Goal: Task Accomplishment & Management: Use online tool/utility

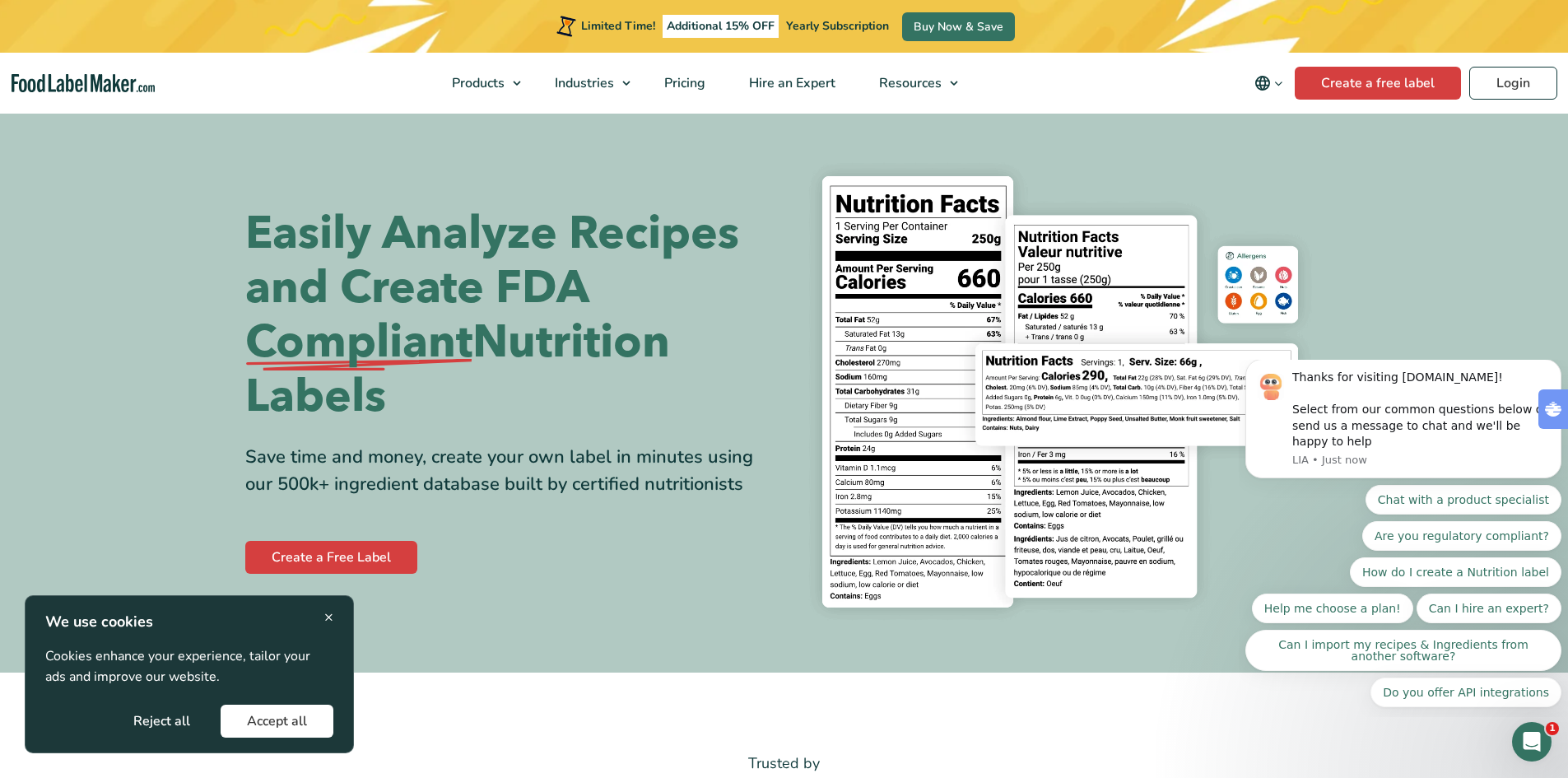
click at [359, 531] on div "Easily Analyze Recipes and Create FDA Compliant Nutrition Labels Save time and …" at bounding box center [509, 392] width 526 height 370
click at [355, 544] on link "Create a Free Label" at bounding box center [331, 557] width 172 height 33
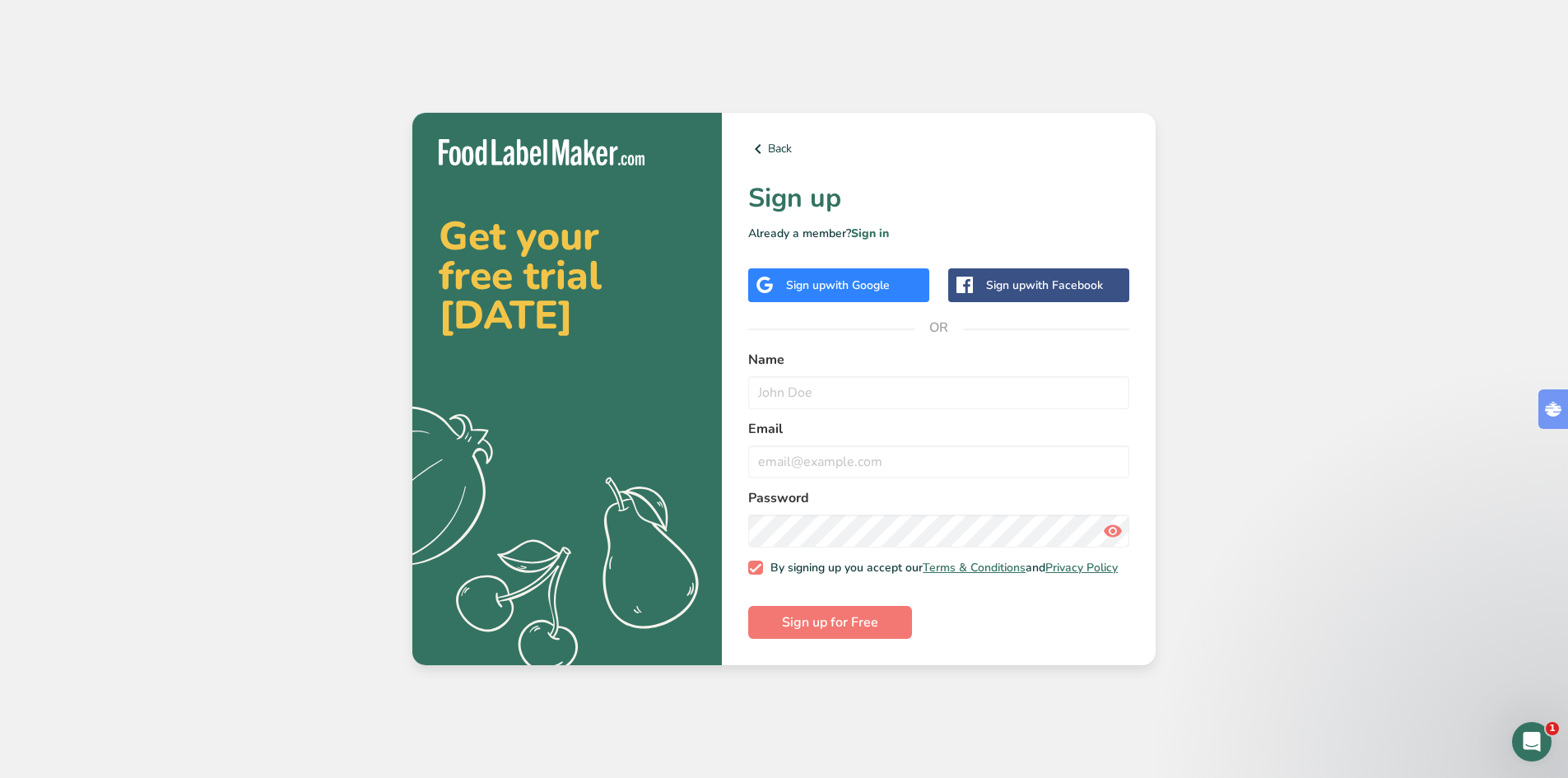
click at [887, 278] on span "with Google" at bounding box center [857, 285] width 65 height 15
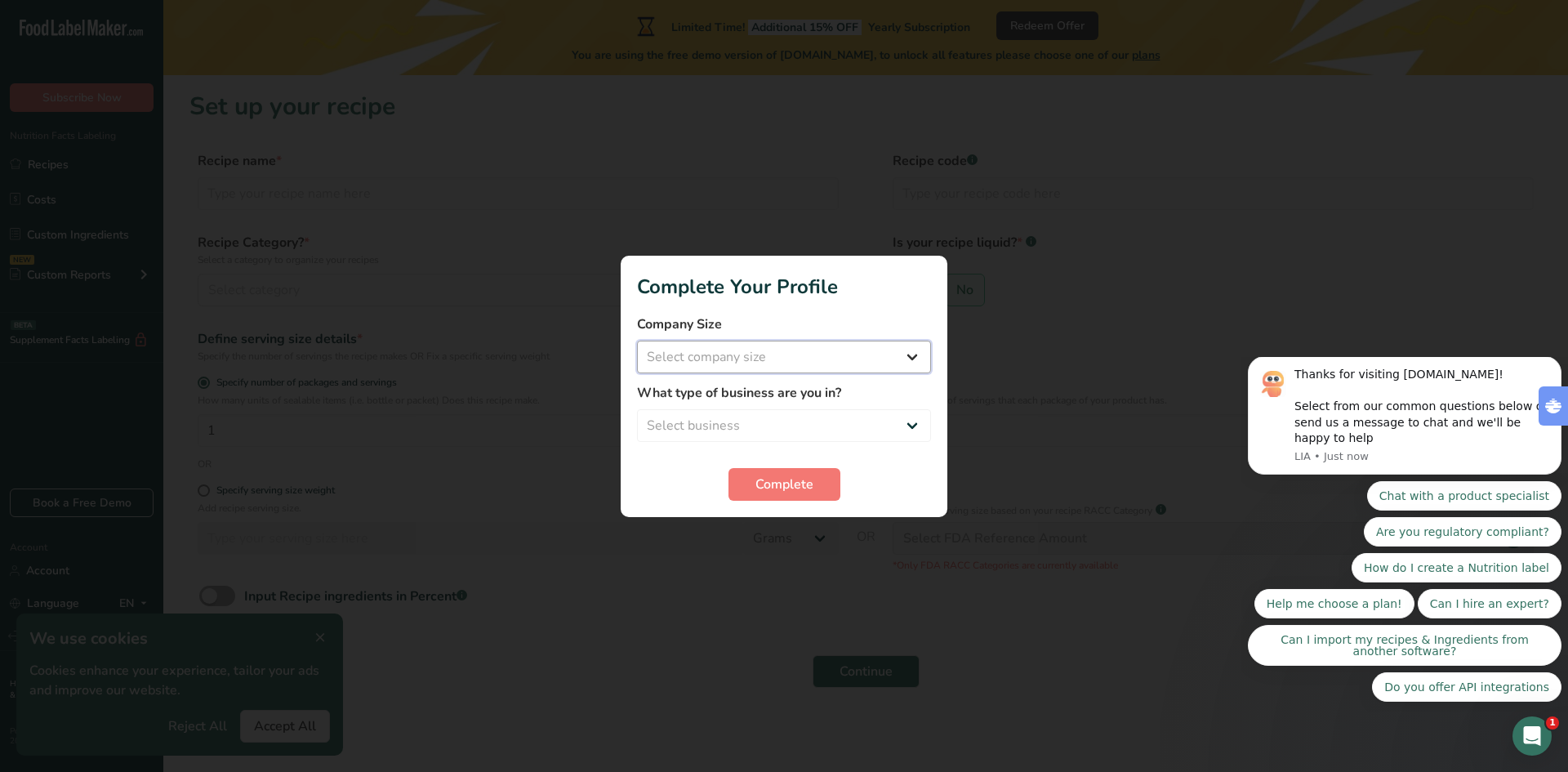
click at [871, 347] on select "Select company size Fewer than 10 Employees 10 to 50 Employees 51 to 500 Employ…" at bounding box center [784, 357] width 294 height 33
select select "3"
click at [637, 340] on select "Select company size Fewer than 10 Employees 10 to 50 Employees 51 to 500 Employ…" at bounding box center [784, 357] width 294 height 33
click at [801, 422] on select "Select business Packaged Food Manufacturer Restaurant & Cafe Bakery Meal Plans …" at bounding box center [784, 426] width 294 height 33
select select "8"
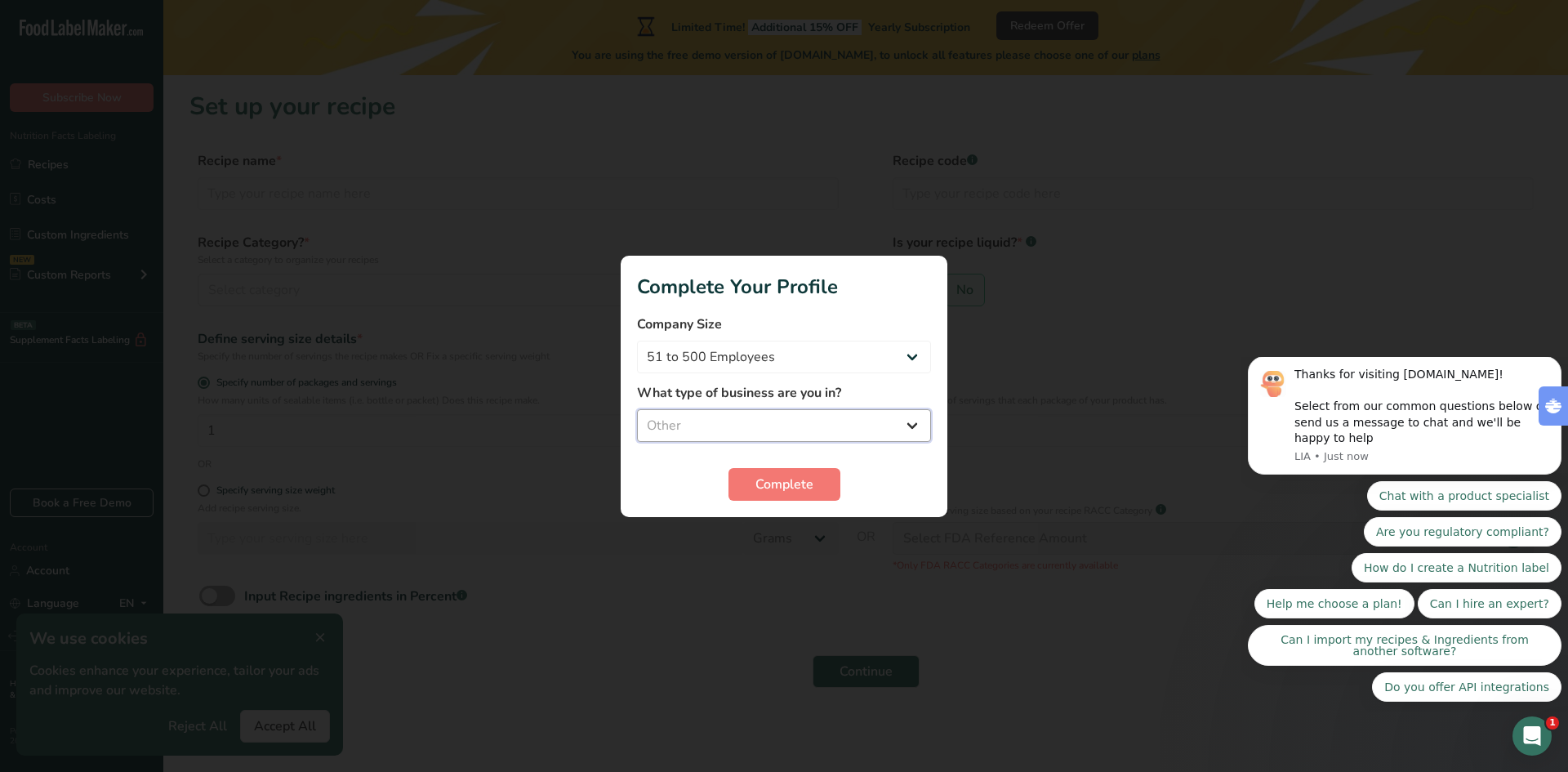
click at [637, 410] on select "Select business Packaged Food Manufacturer Restaurant & Cafe Bakery Meal Plans …" at bounding box center [784, 426] width 294 height 33
click at [791, 479] on span "Complete" at bounding box center [784, 484] width 58 height 19
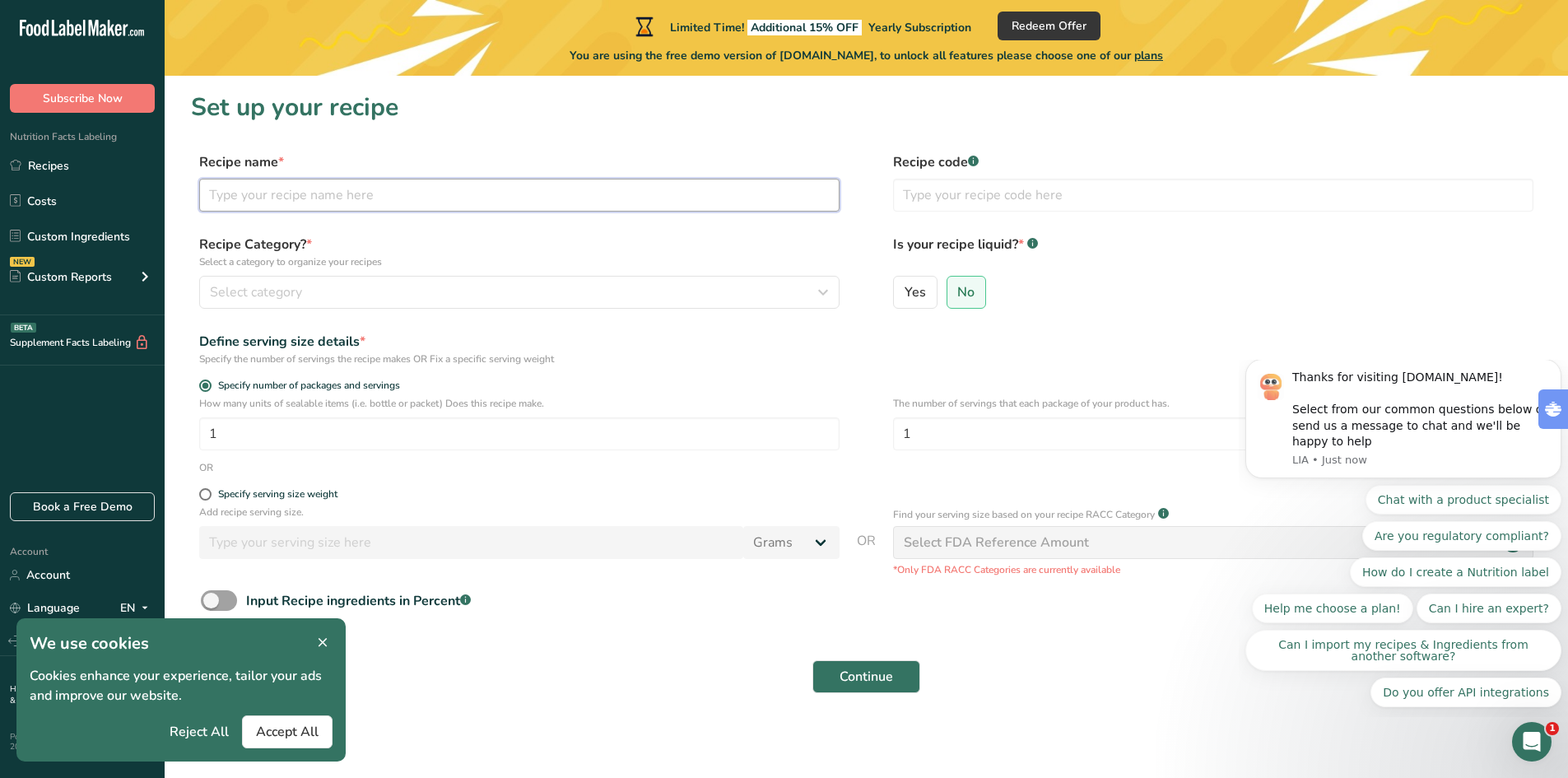
click at [317, 194] on input "text" at bounding box center [520, 194] width 640 height 33
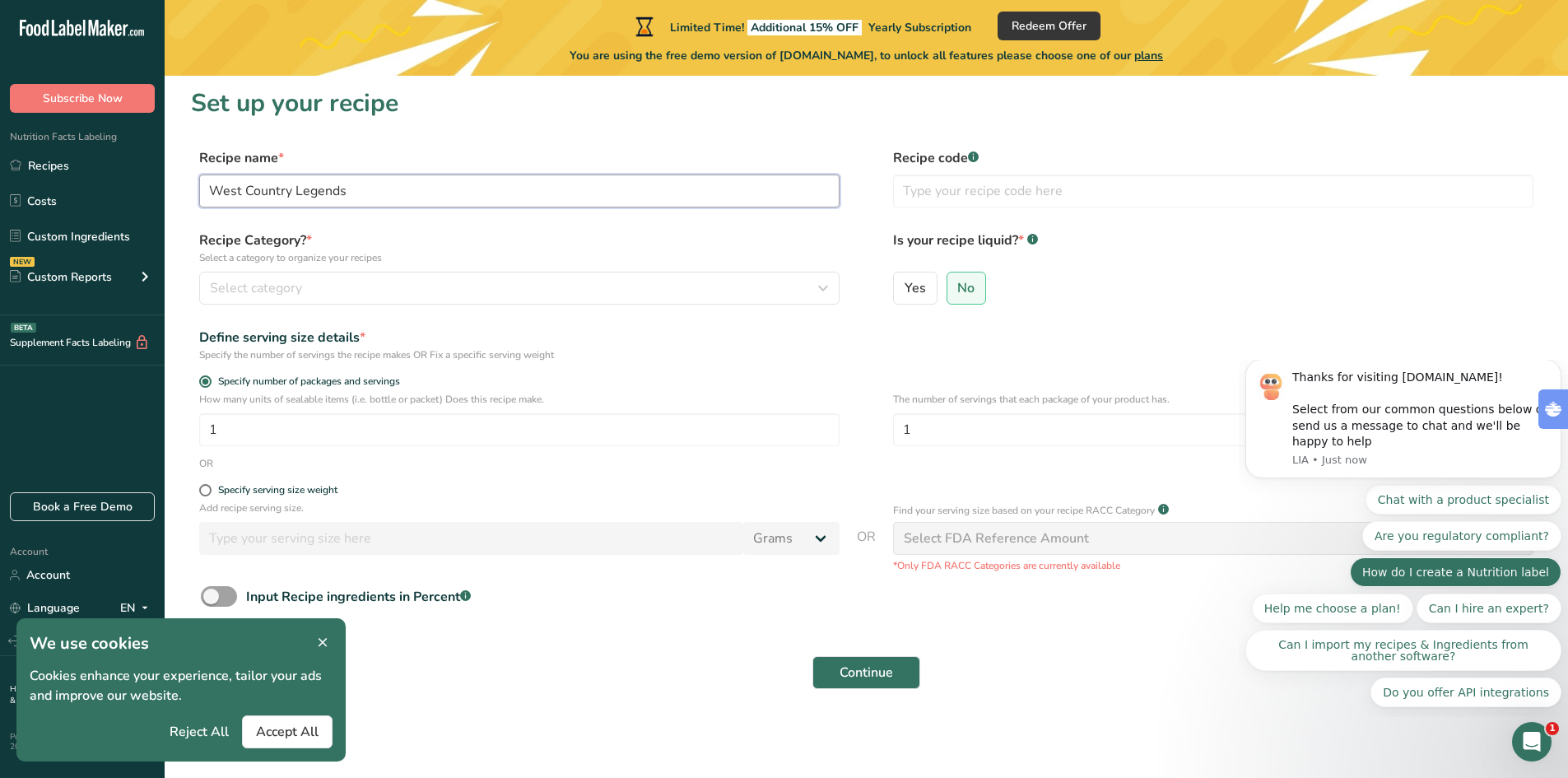
type input "West Country Legends"
click at [1421, 570] on button "How do I create a Nutrition label" at bounding box center [1455, 572] width 211 height 30
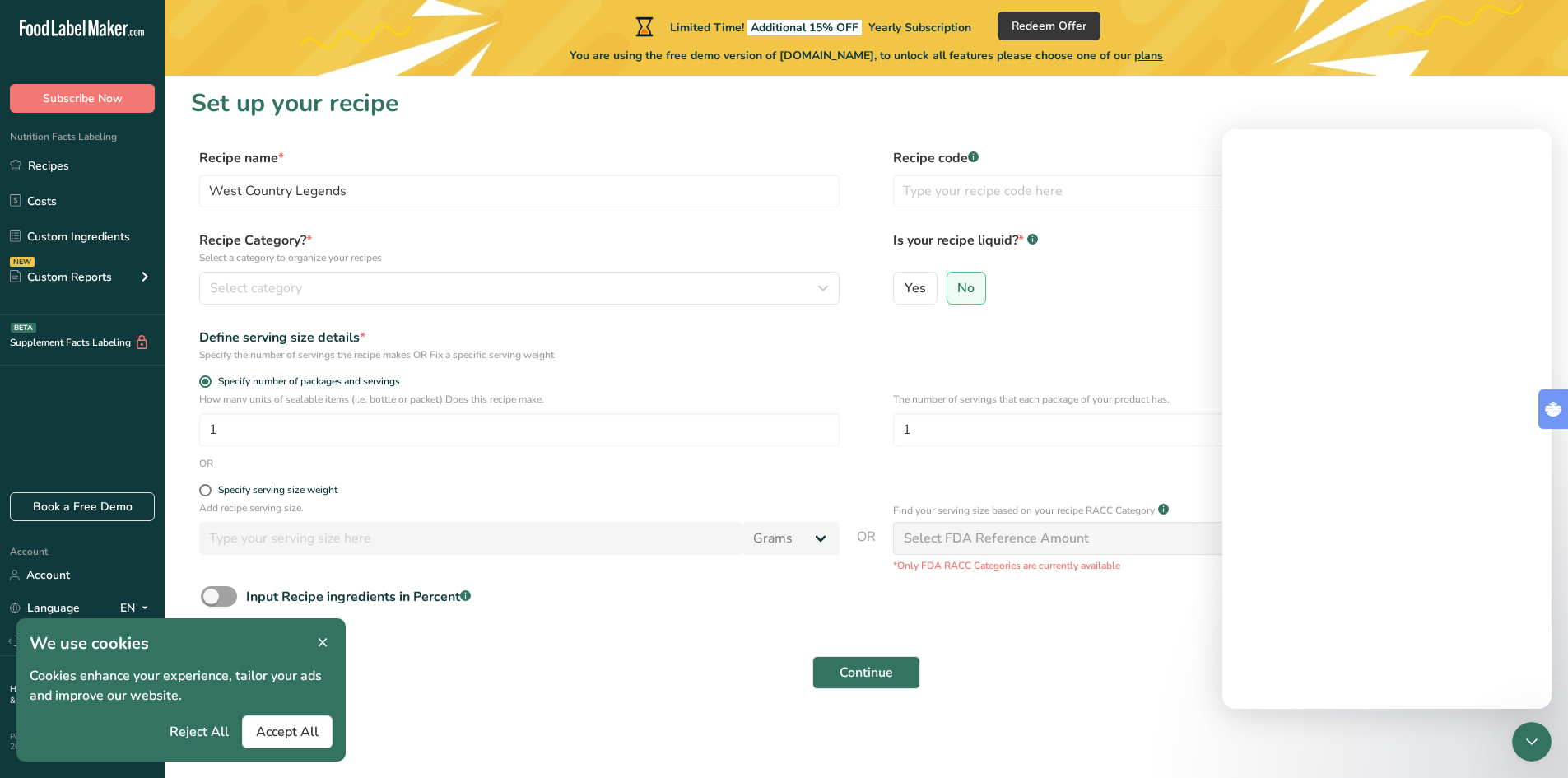
scroll to position [0, 0]
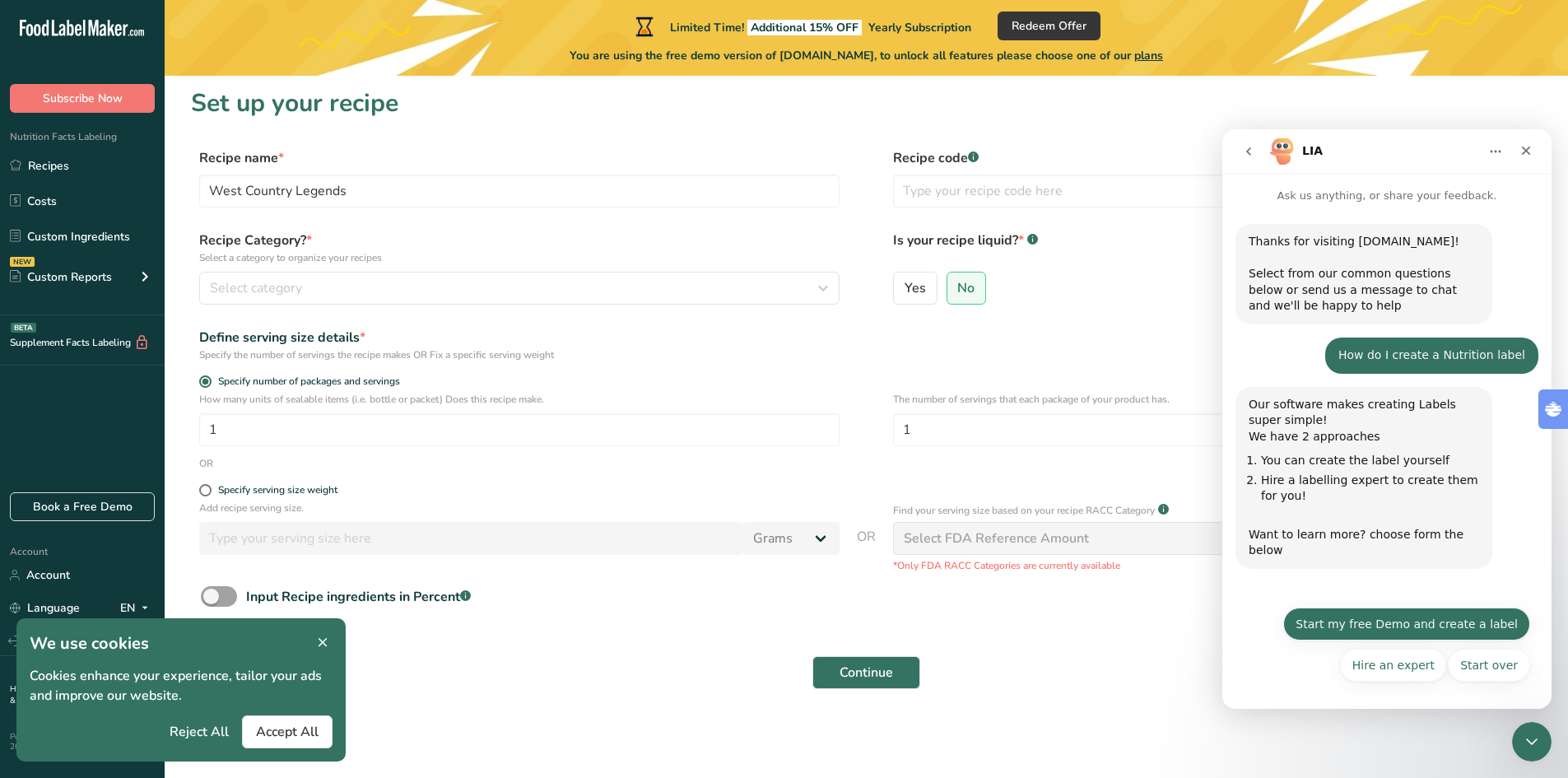
click at [1430, 617] on button "Start my free Demo and create a label" at bounding box center [1406, 623] width 247 height 33
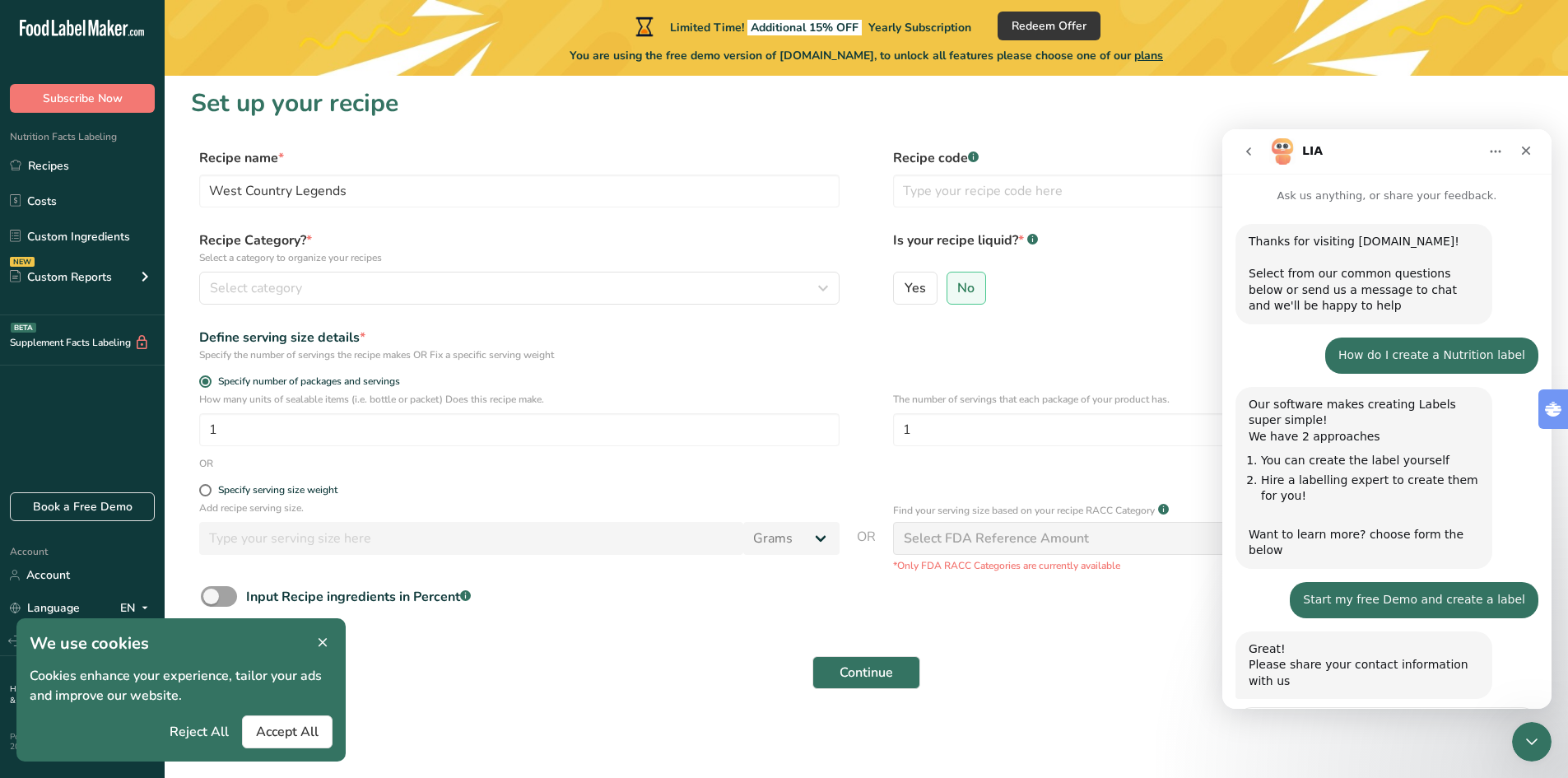
scroll to position [122, 0]
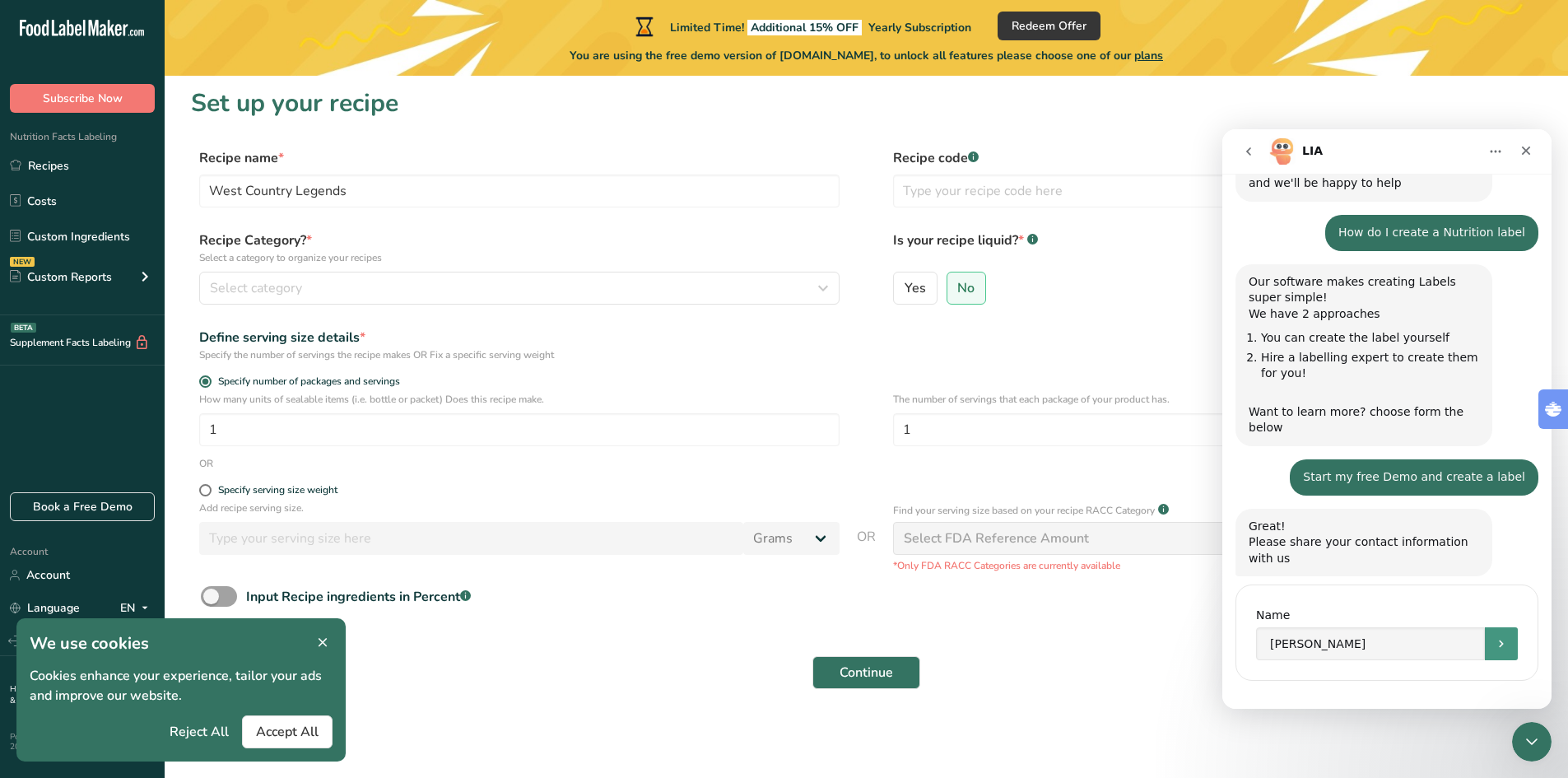
click at [1495, 637] on icon "Submit" at bounding box center [1502, 644] width 14 height 14
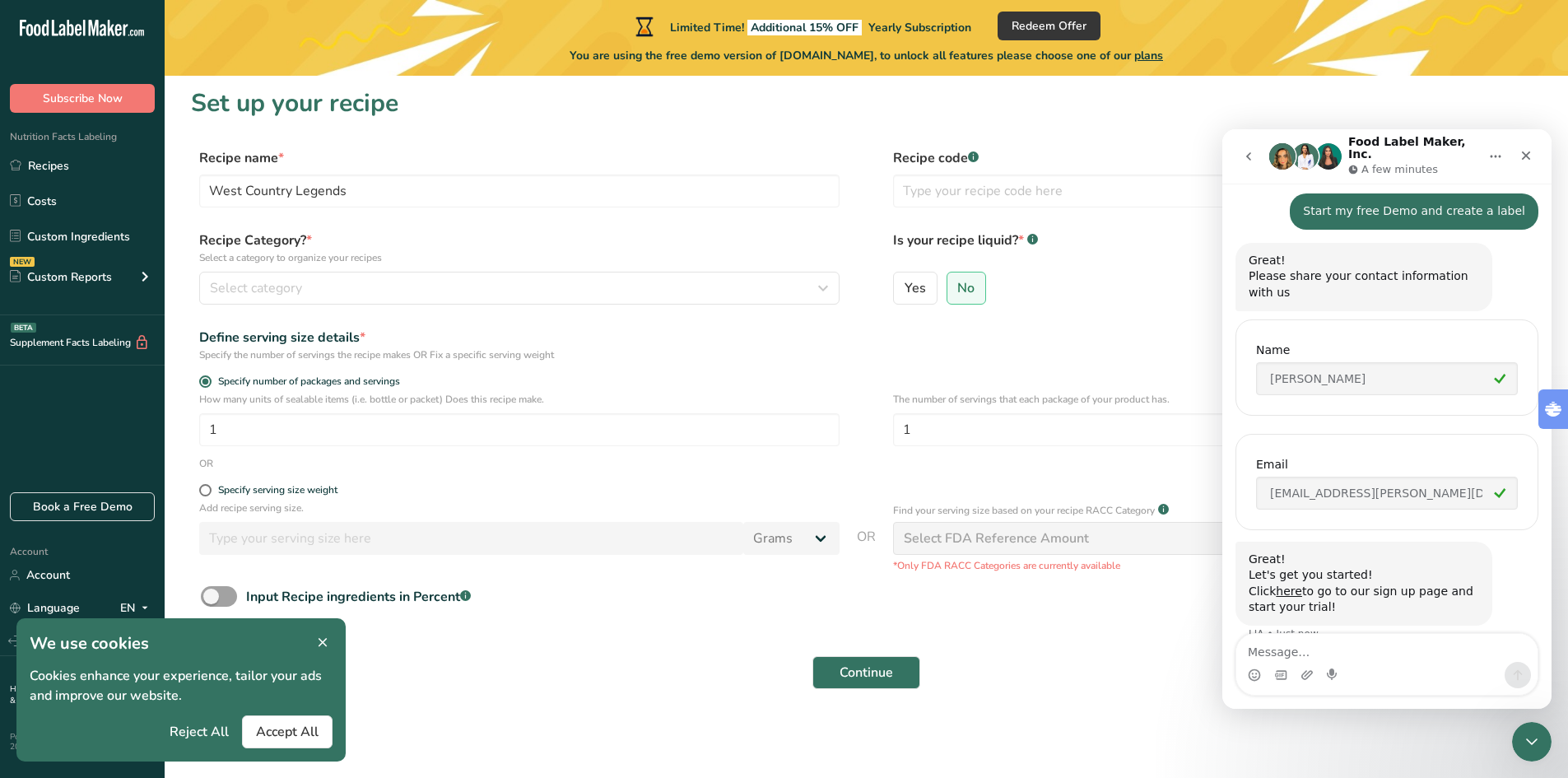
scroll to position [445, 0]
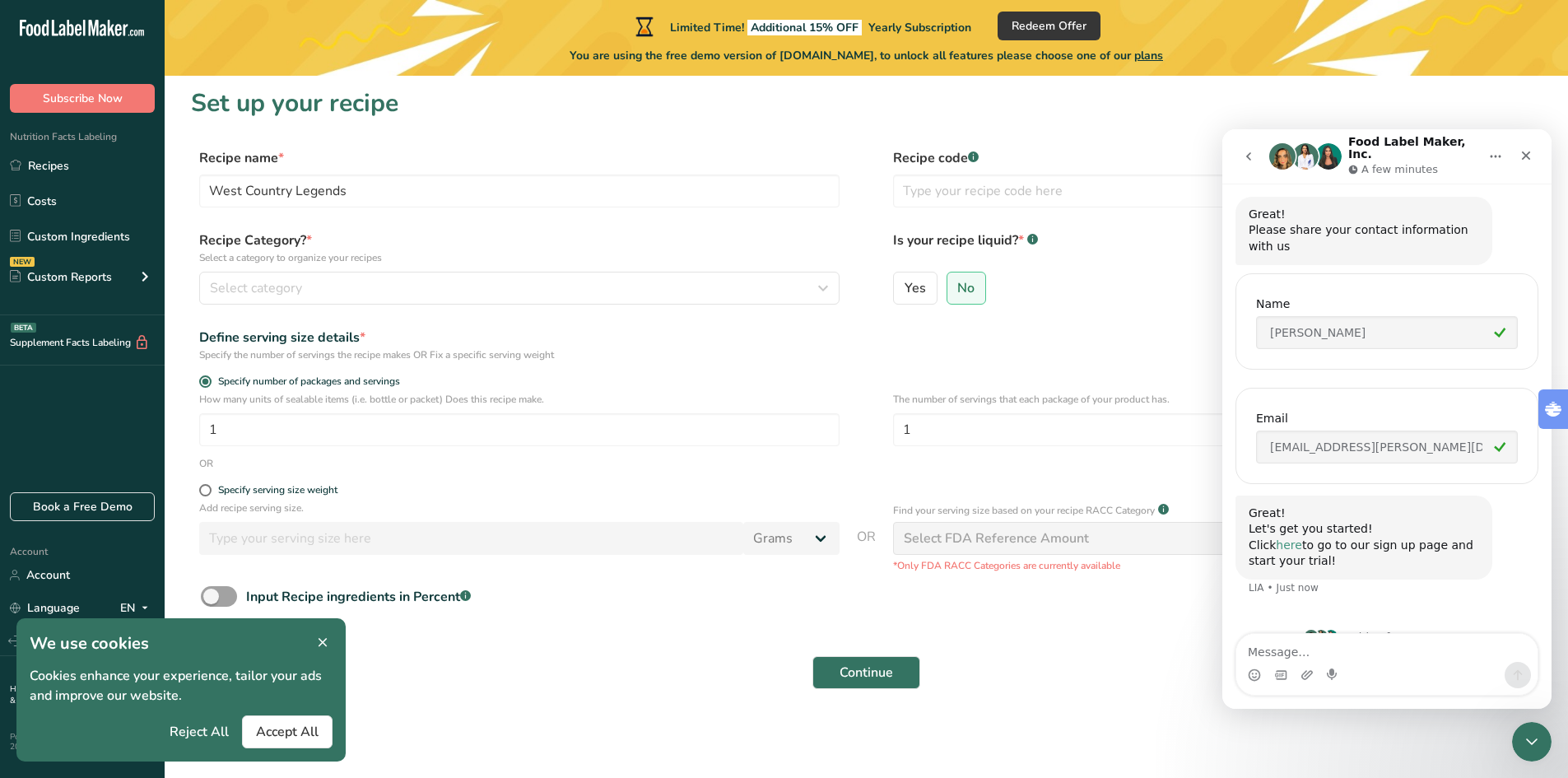
click at [1289, 538] on link "here" at bounding box center [1289, 545] width 26 height 14
click at [1528, 149] on icon "Close" at bounding box center [1526, 155] width 14 height 14
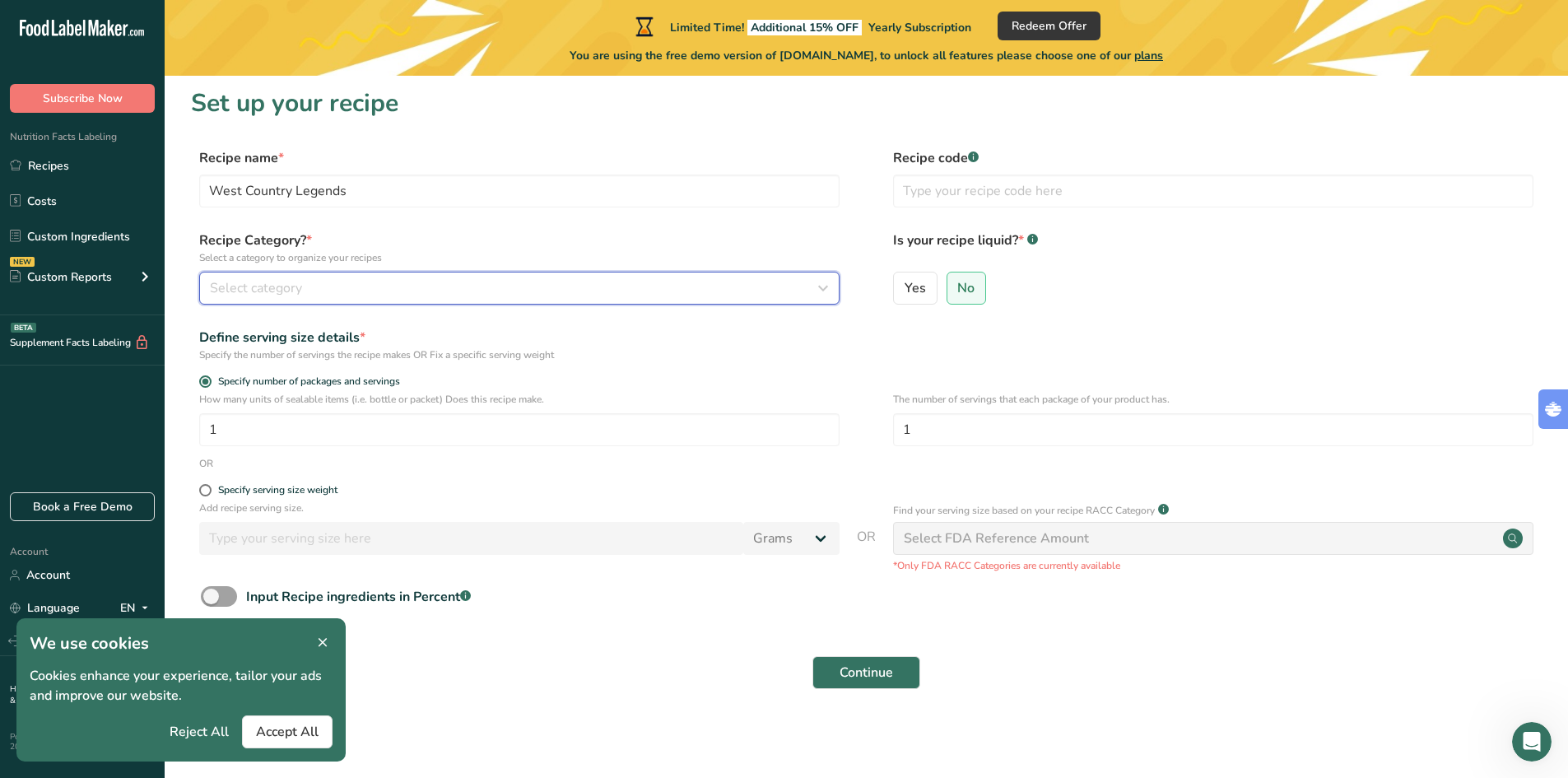
click at [407, 283] on div "Select category" at bounding box center [514, 288] width 609 height 20
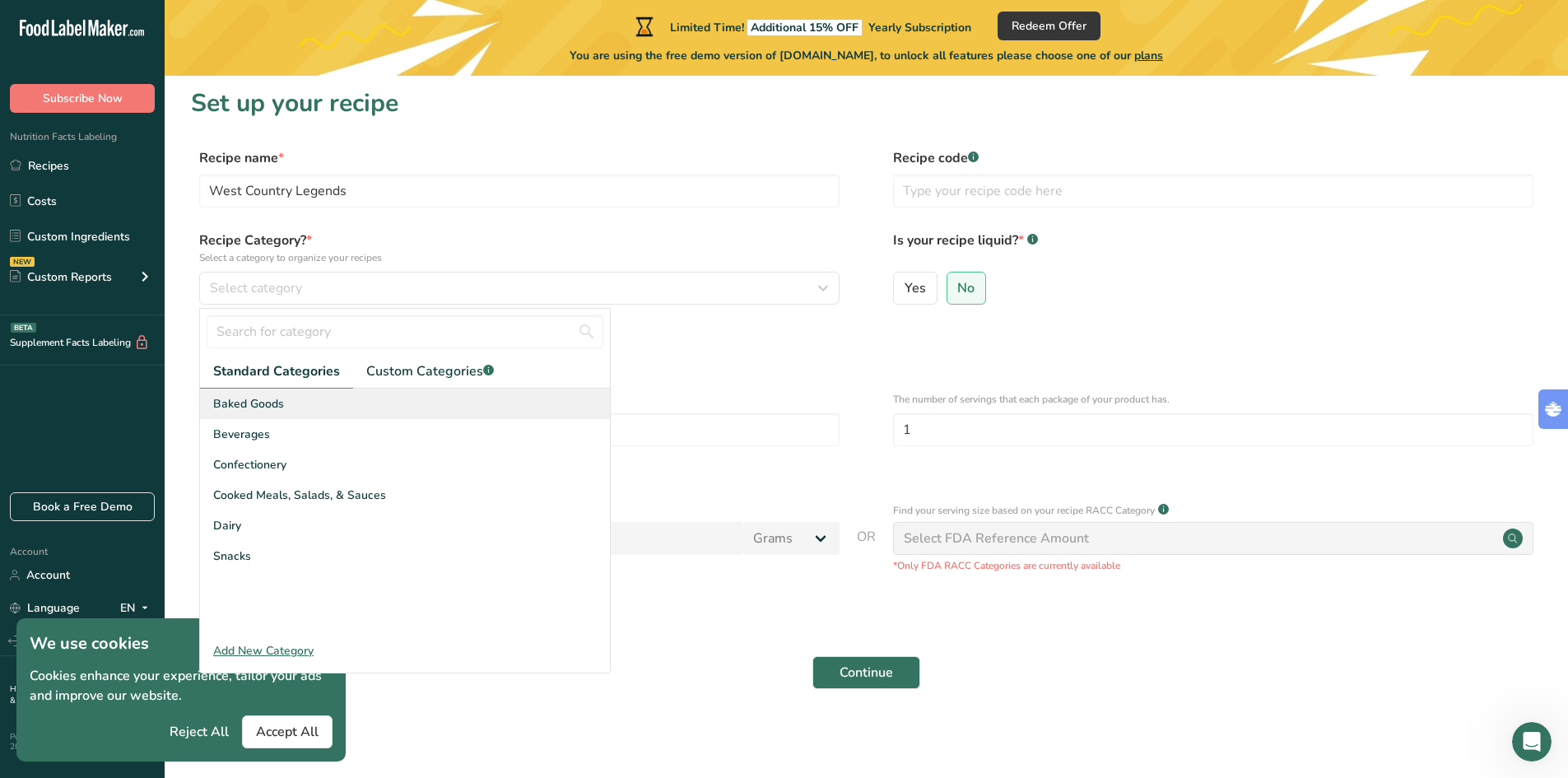
click at [306, 406] on div "Baked Goods" at bounding box center [405, 404] width 410 height 31
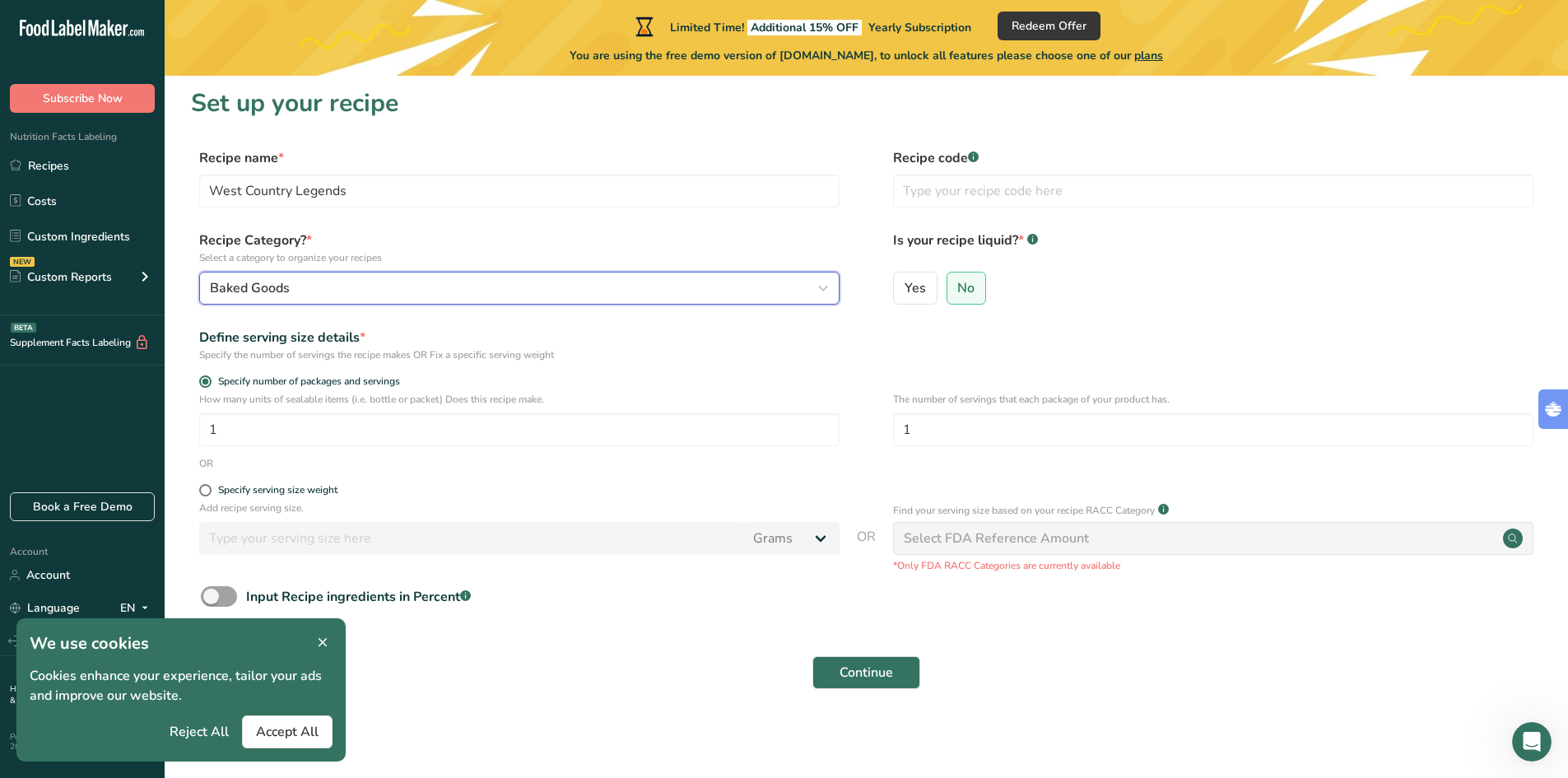
click at [280, 285] on span "Baked Goods" at bounding box center [250, 288] width 80 height 20
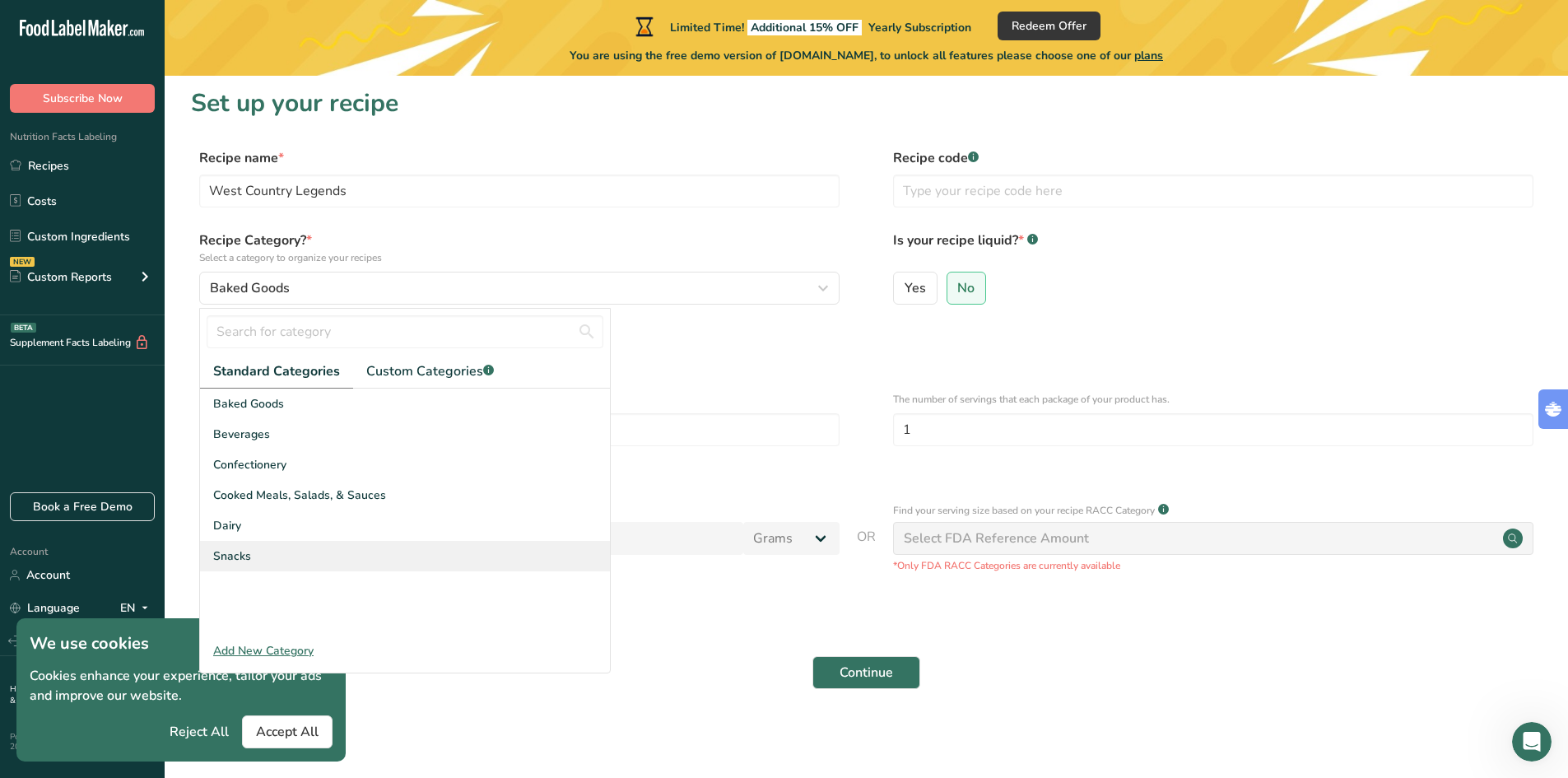
click at [281, 550] on div "Snacks" at bounding box center [405, 556] width 410 height 31
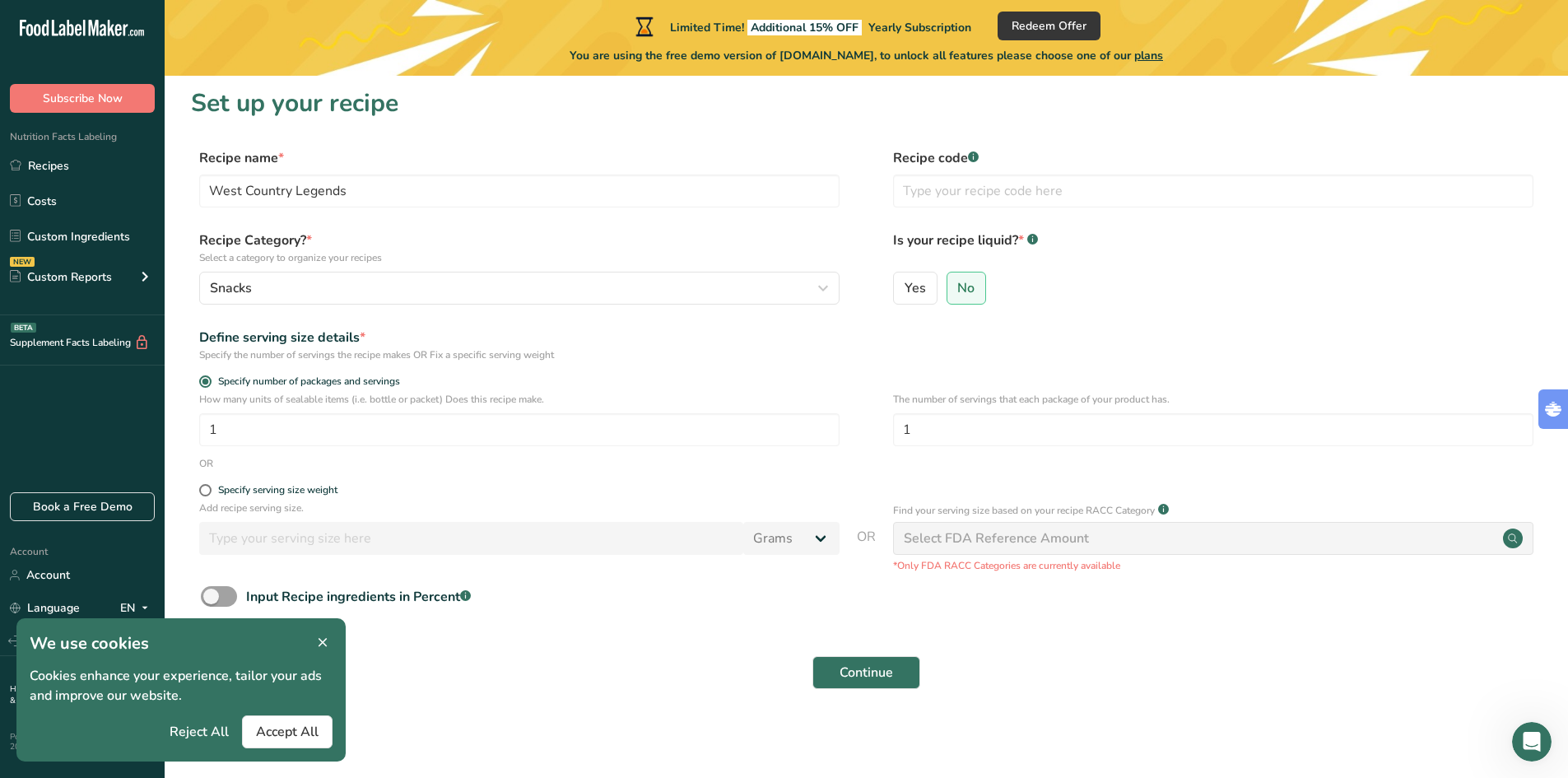
click at [297, 326] on form "Recipe name * West Country Legends Recipe code .a-a{fill:#347362;}.b-a{fill:#ff…" at bounding box center [866, 424] width 1351 height 551
click at [310, 341] on div "Define serving size details *" at bounding box center [520, 337] width 640 height 20
click at [326, 426] on input "1" at bounding box center [520, 430] width 640 height 33
drag, startPoint x: 326, startPoint y: 426, endPoint x: 193, endPoint y: 420, distance: 133.1
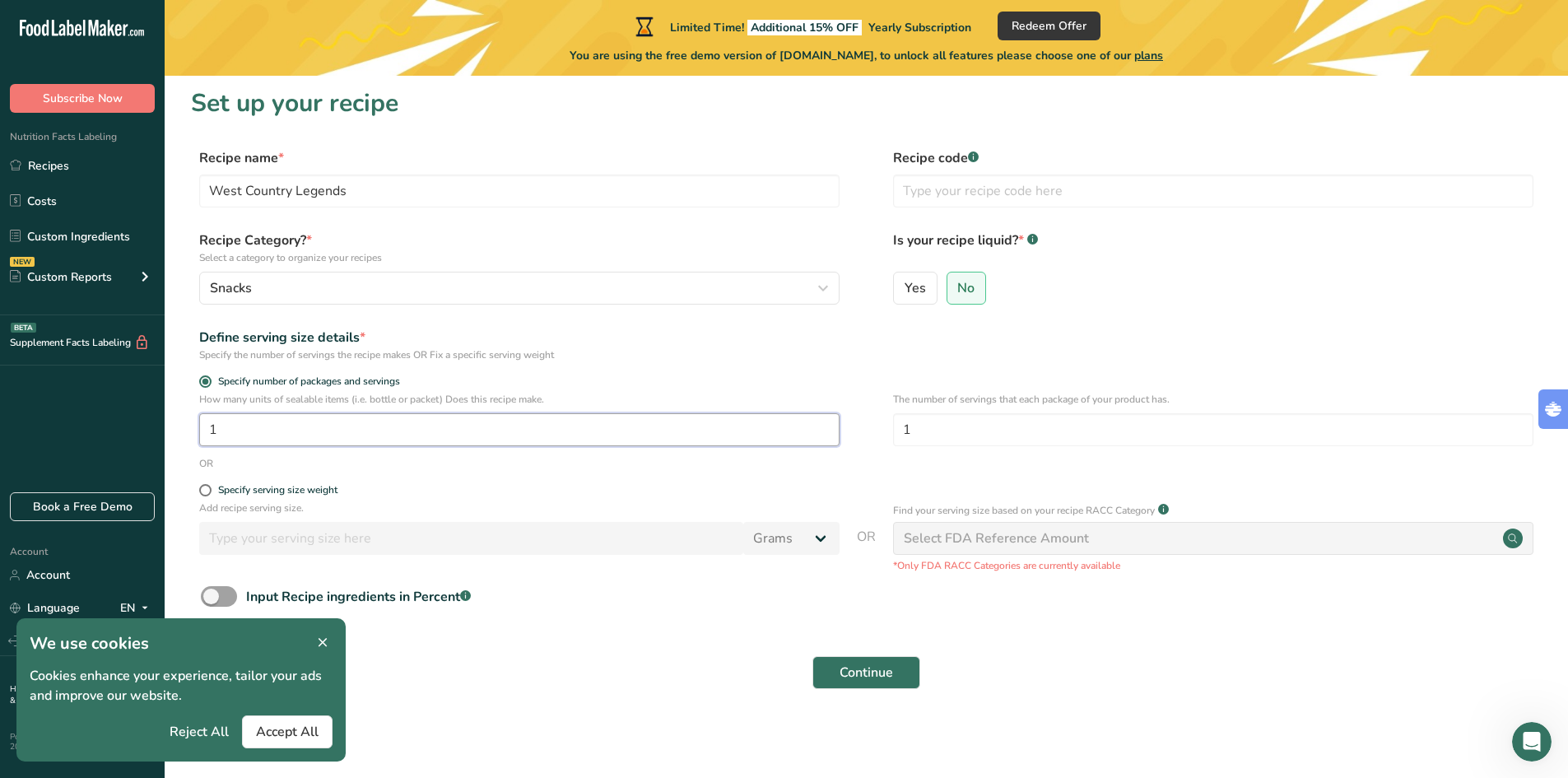
click at [193, 420] on div "How many units of sealable items (i.e. bottle or packet) Does this recipe make.…" at bounding box center [866, 424] width 1351 height 65
type input "2"
drag, startPoint x: 964, startPoint y: 434, endPoint x: 866, endPoint y: 437, distance: 98.0
click at [866, 437] on div "How many units of sealable items (i.e. bottle or packet) Does this recipe make.…" at bounding box center [866, 424] width 1351 height 65
type input "2"
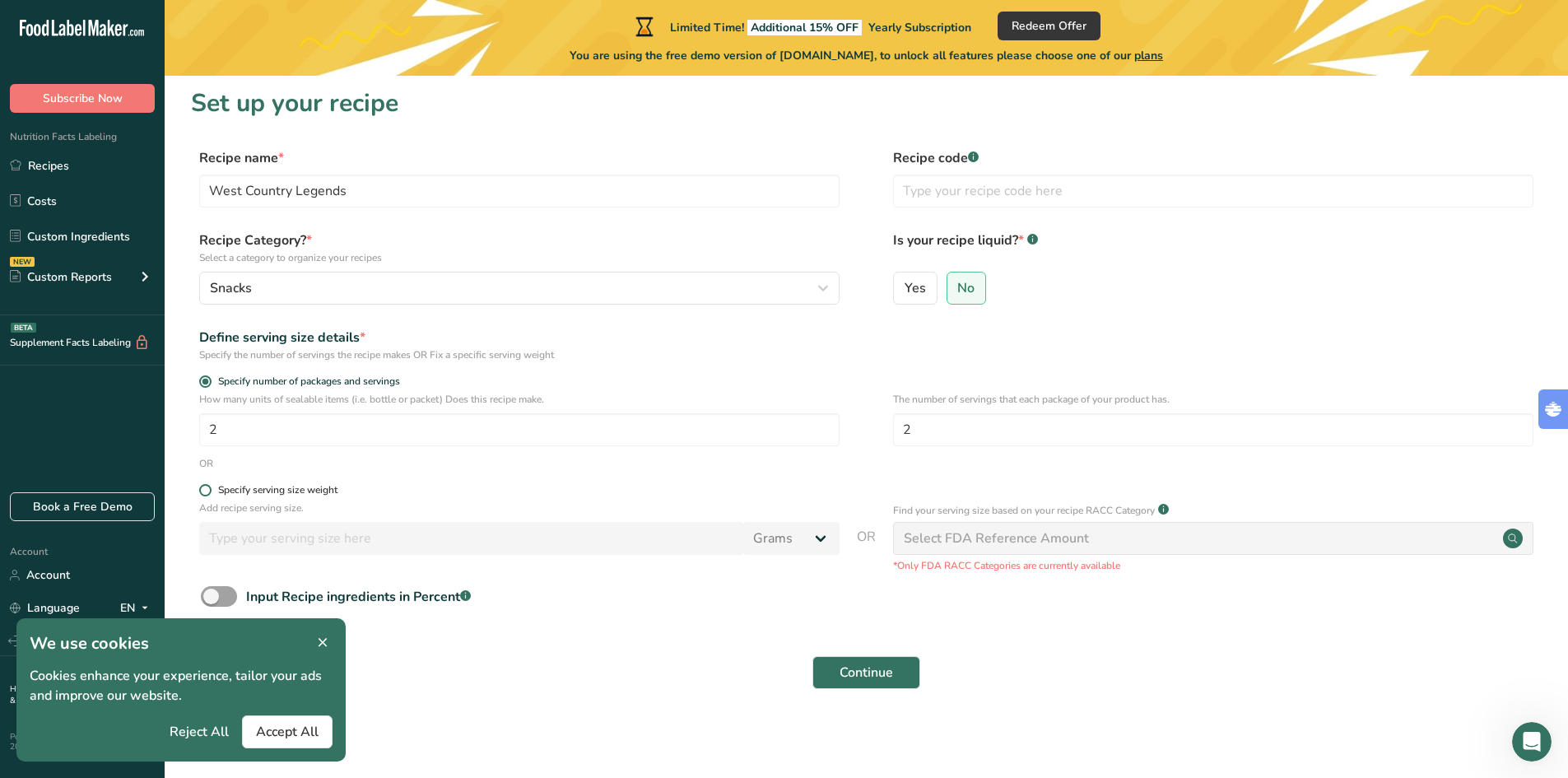
click at [312, 488] on div "Specify serving size weight" at bounding box center [278, 490] width 120 height 13
click at [210, 488] on input "Specify serving size weight" at bounding box center [205, 490] width 11 height 11
radio input "true"
radio input "false"
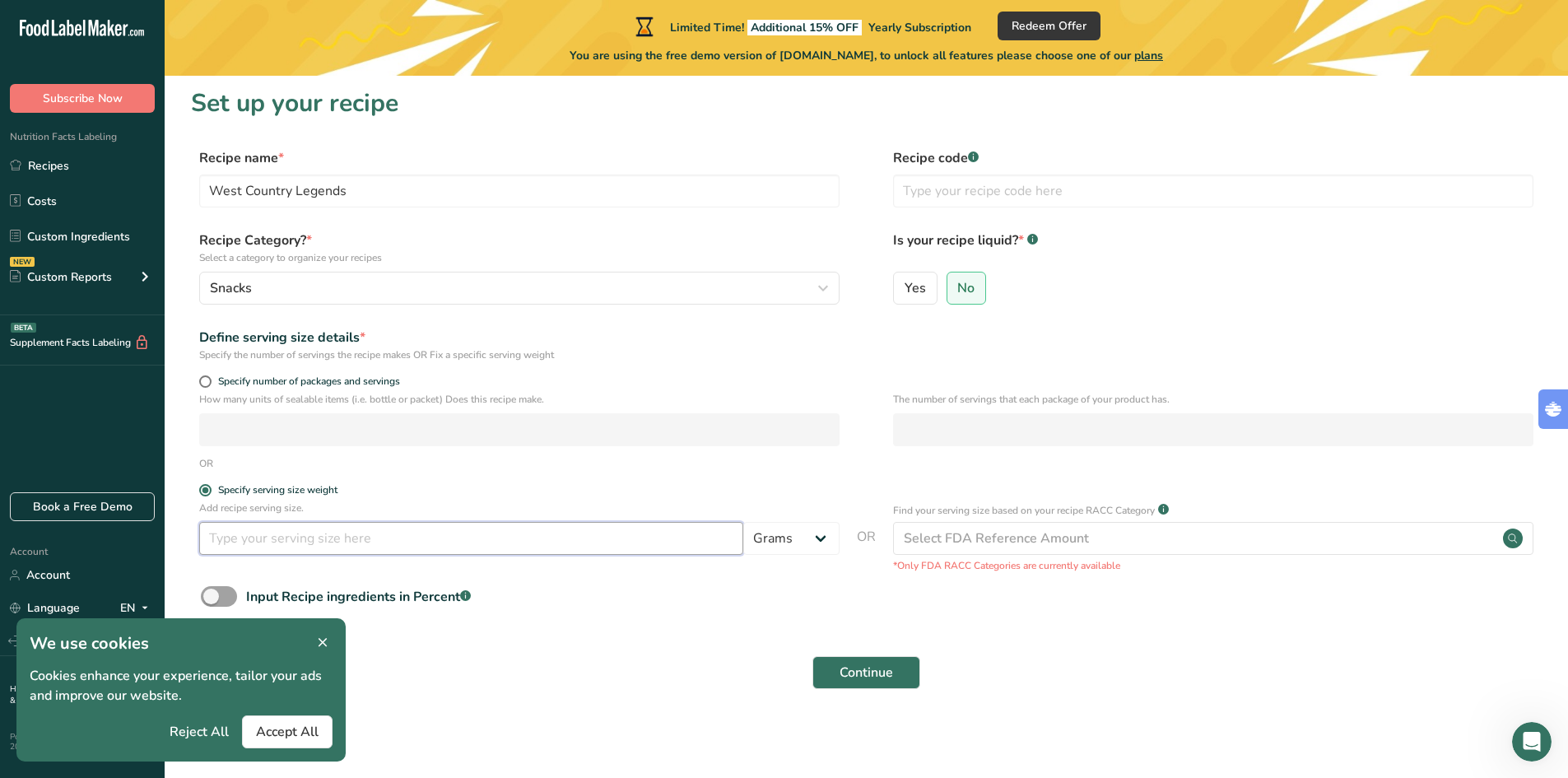
click at [372, 548] on input "number" at bounding box center [471, 538] width 544 height 33
type input "50"
click at [990, 527] on div "Select FDA Reference Amount" at bounding box center [1213, 538] width 640 height 33
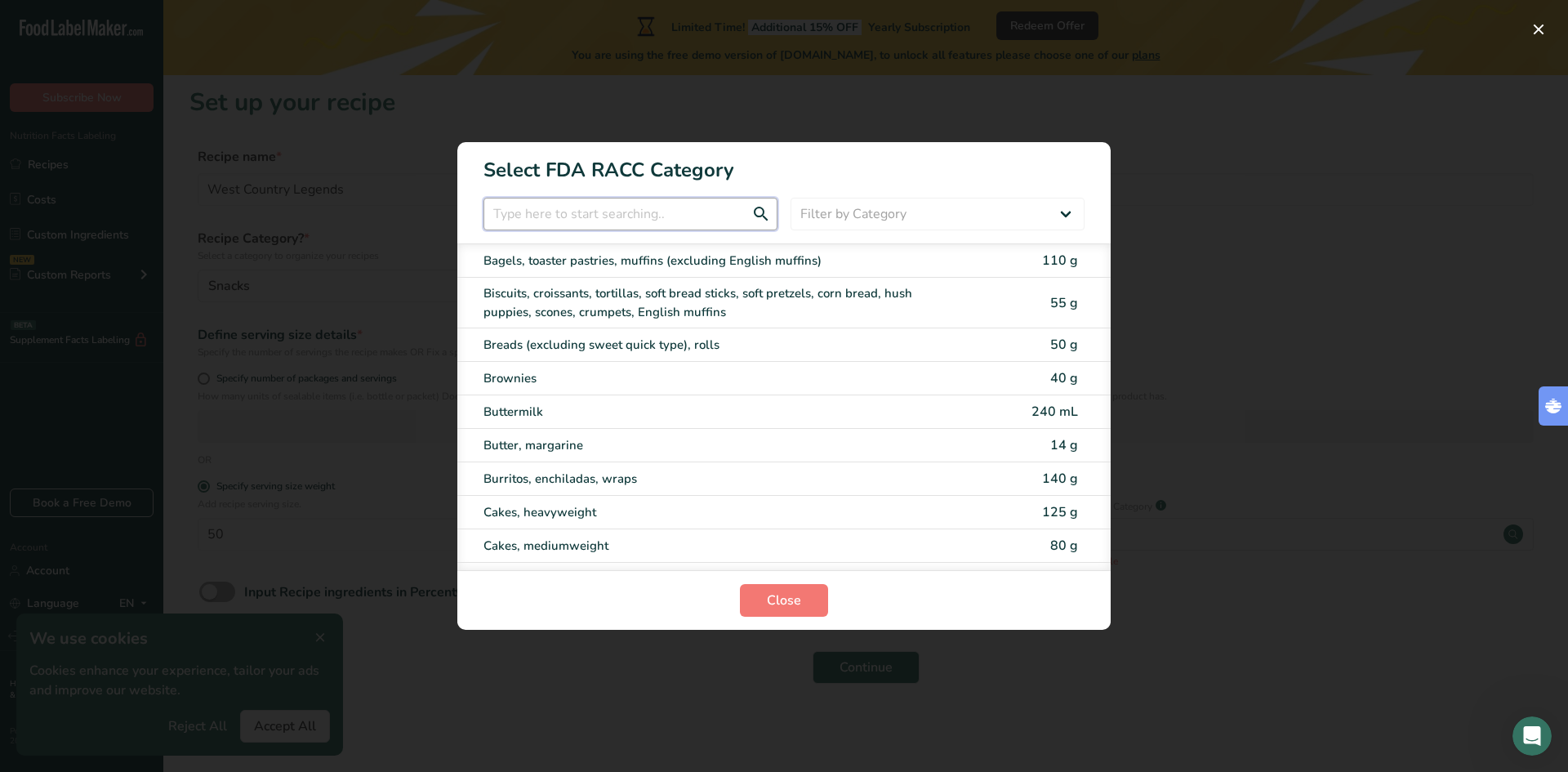
click at [585, 210] on input "RACC Category Selection Modal" at bounding box center [630, 214] width 294 height 33
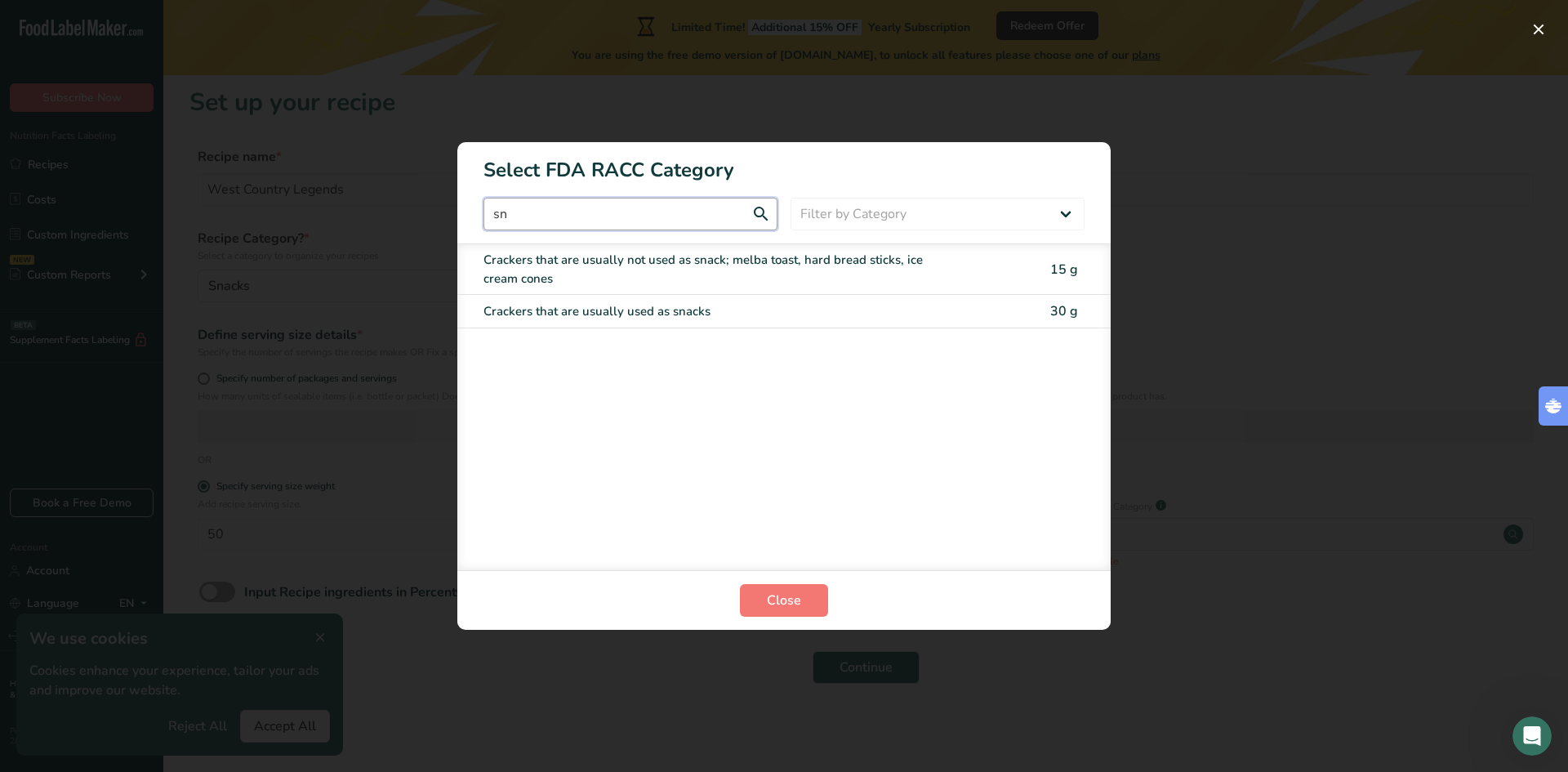
type input "s"
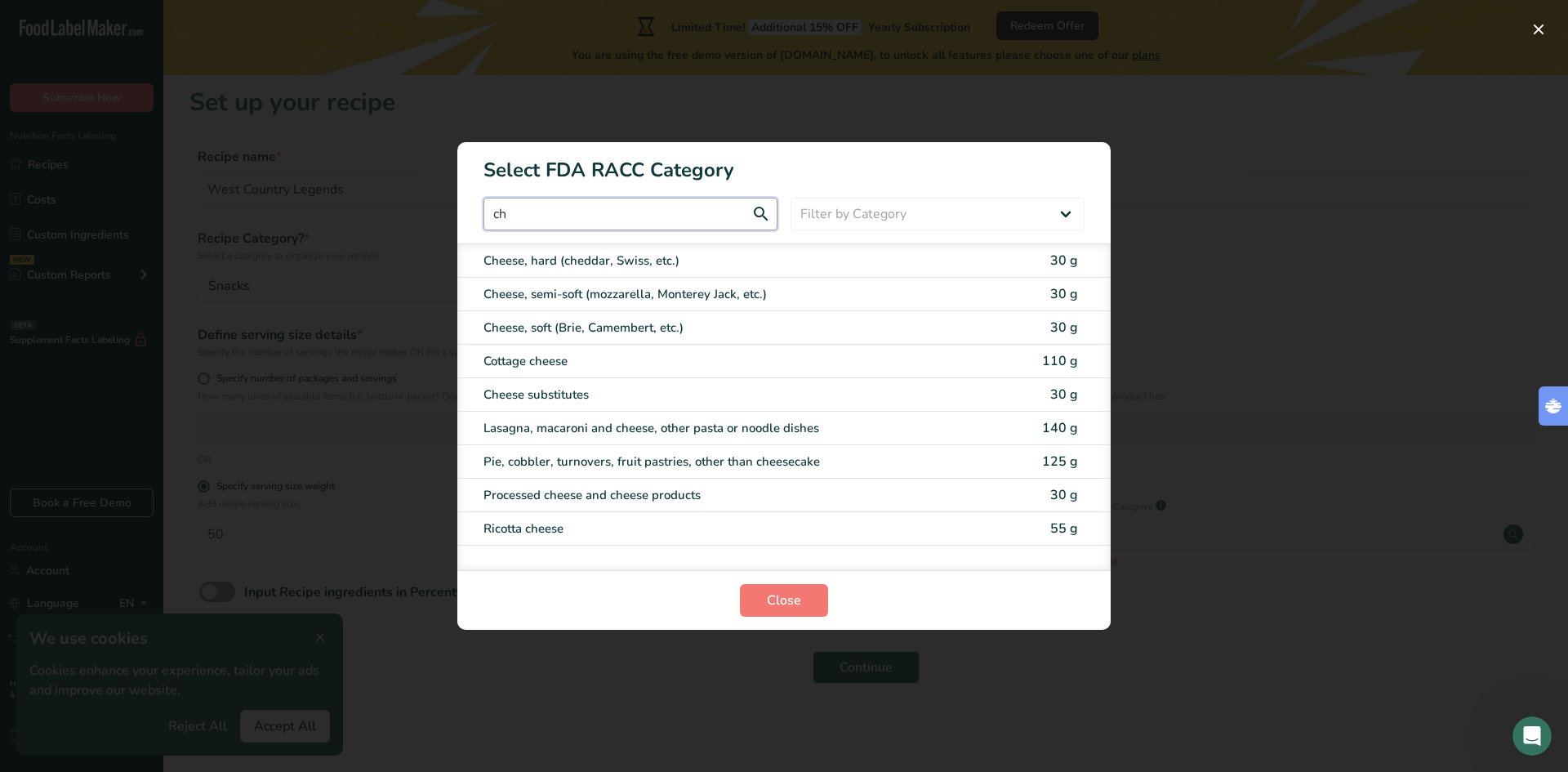
type input "c"
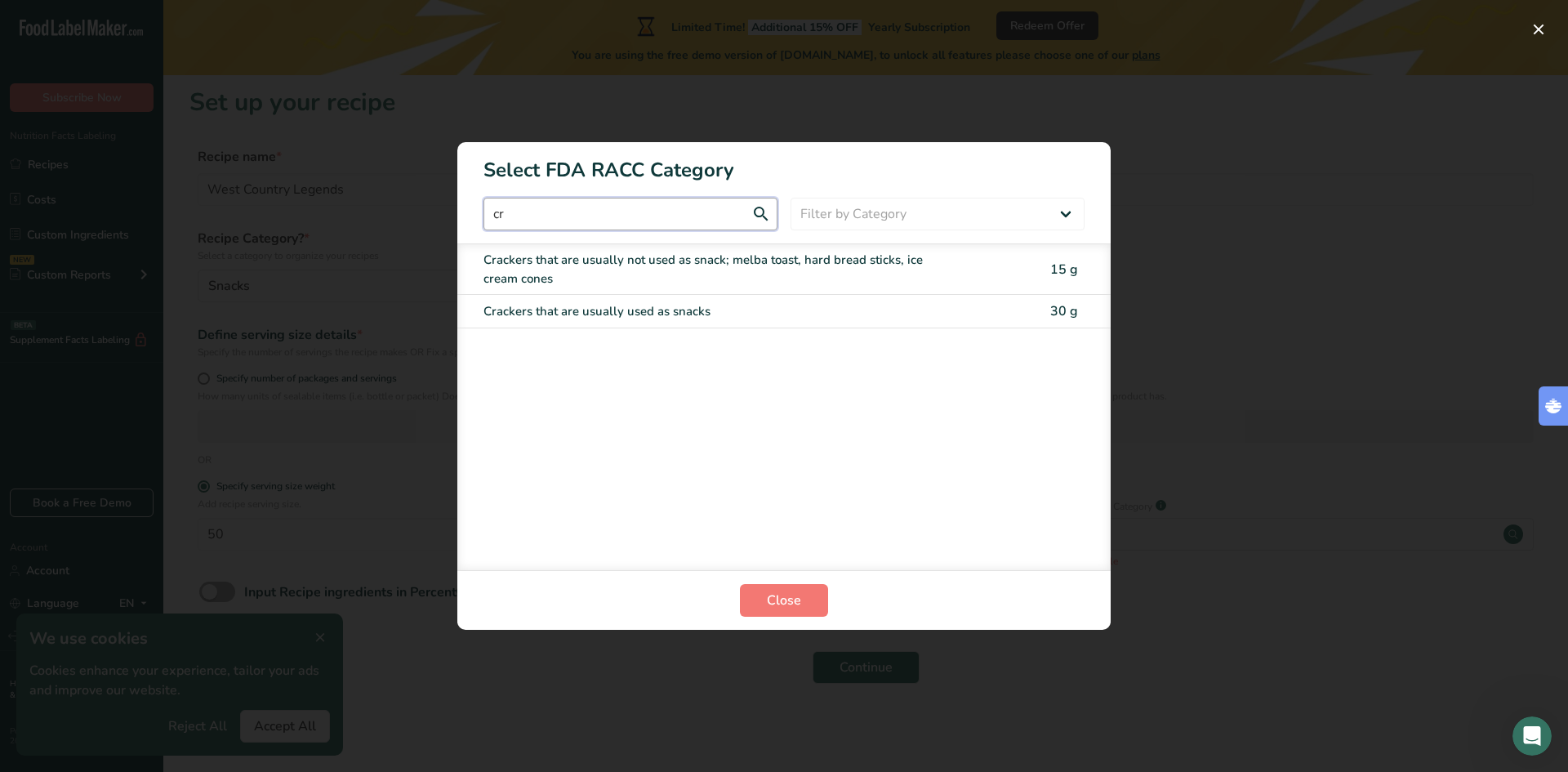
type input "c"
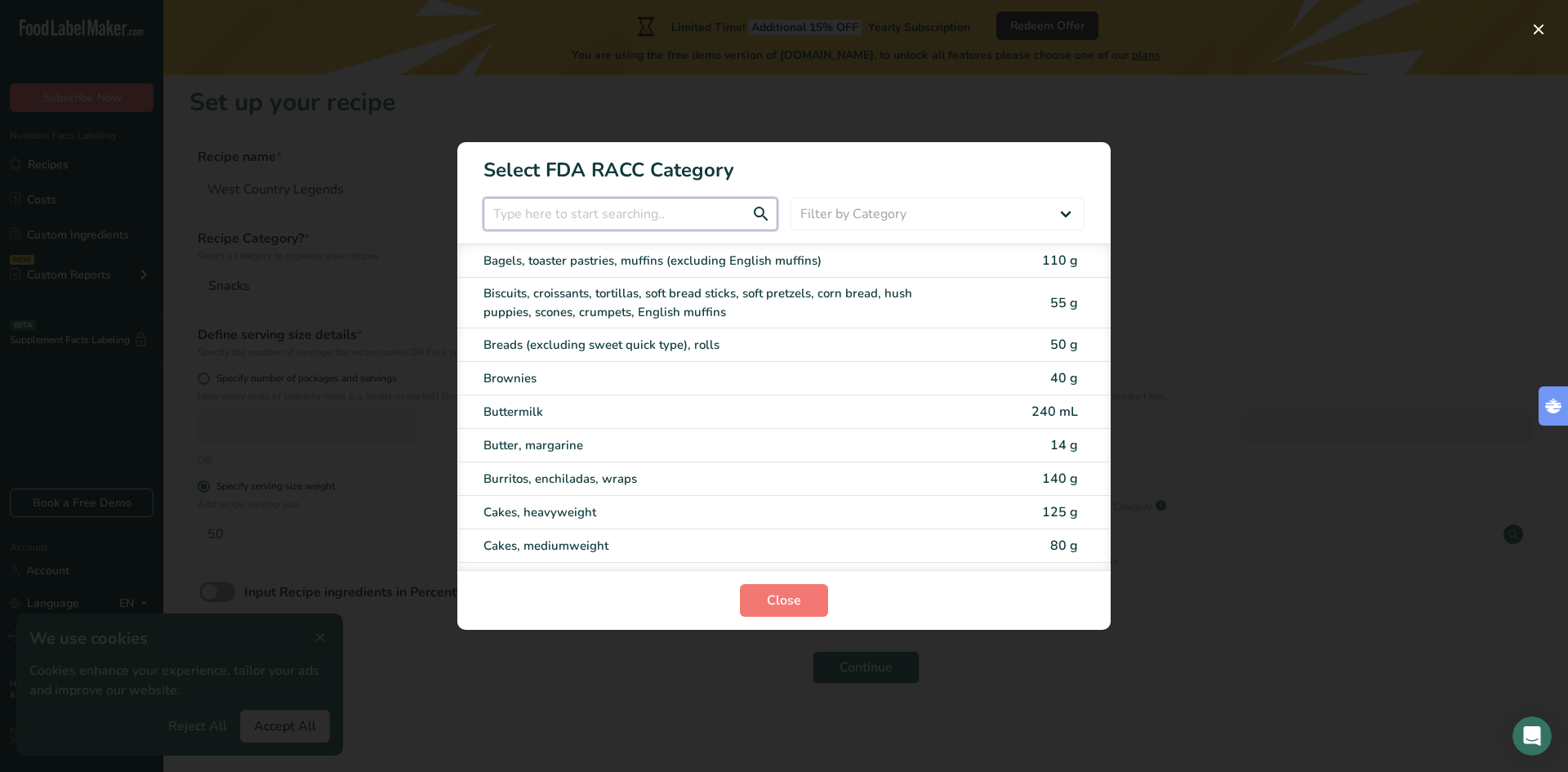
click at [683, 204] on input "RACC Category Selection Modal" at bounding box center [630, 214] width 294 height 33
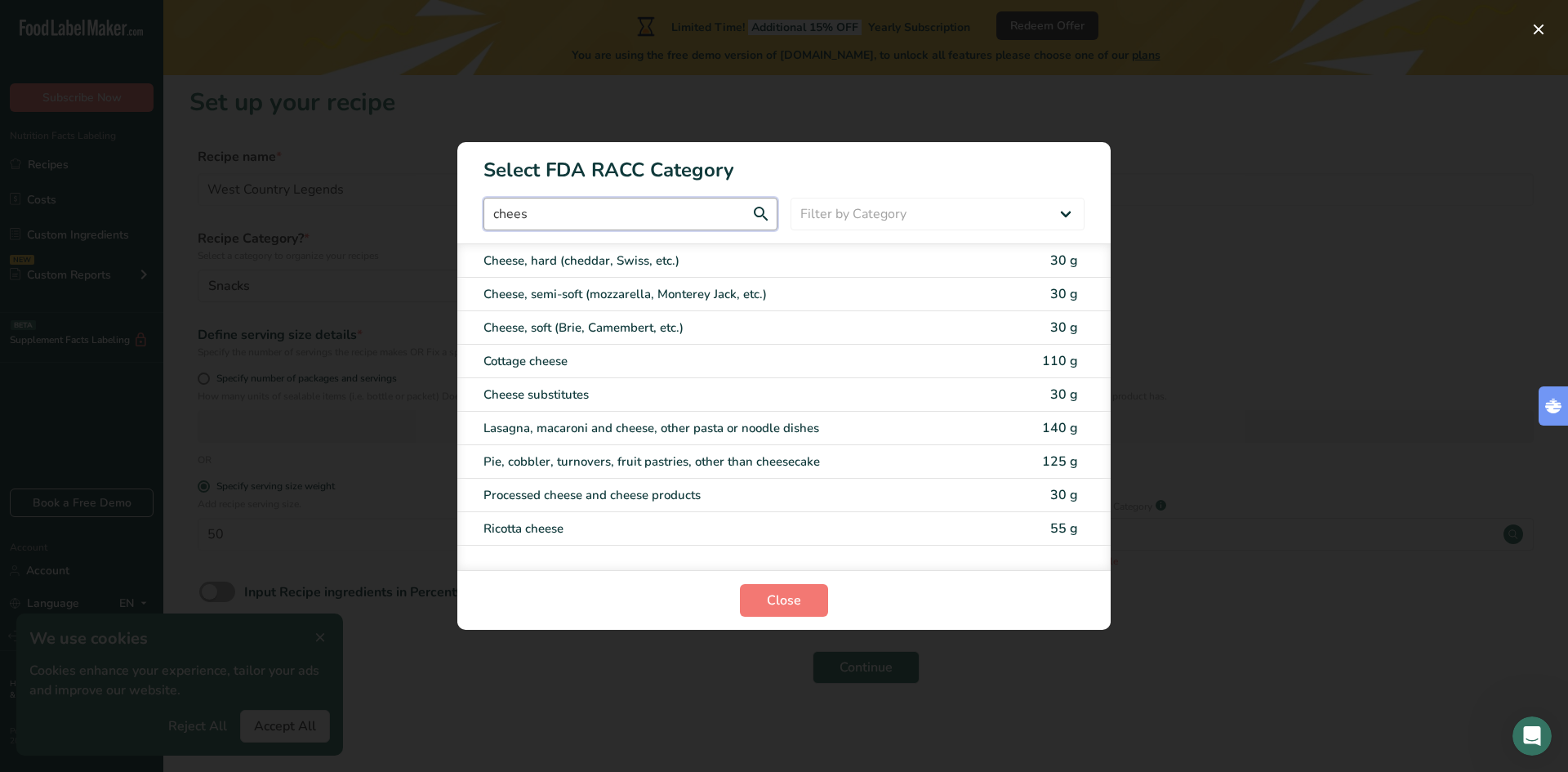
click at [591, 212] on input "chees" at bounding box center [630, 214] width 294 height 33
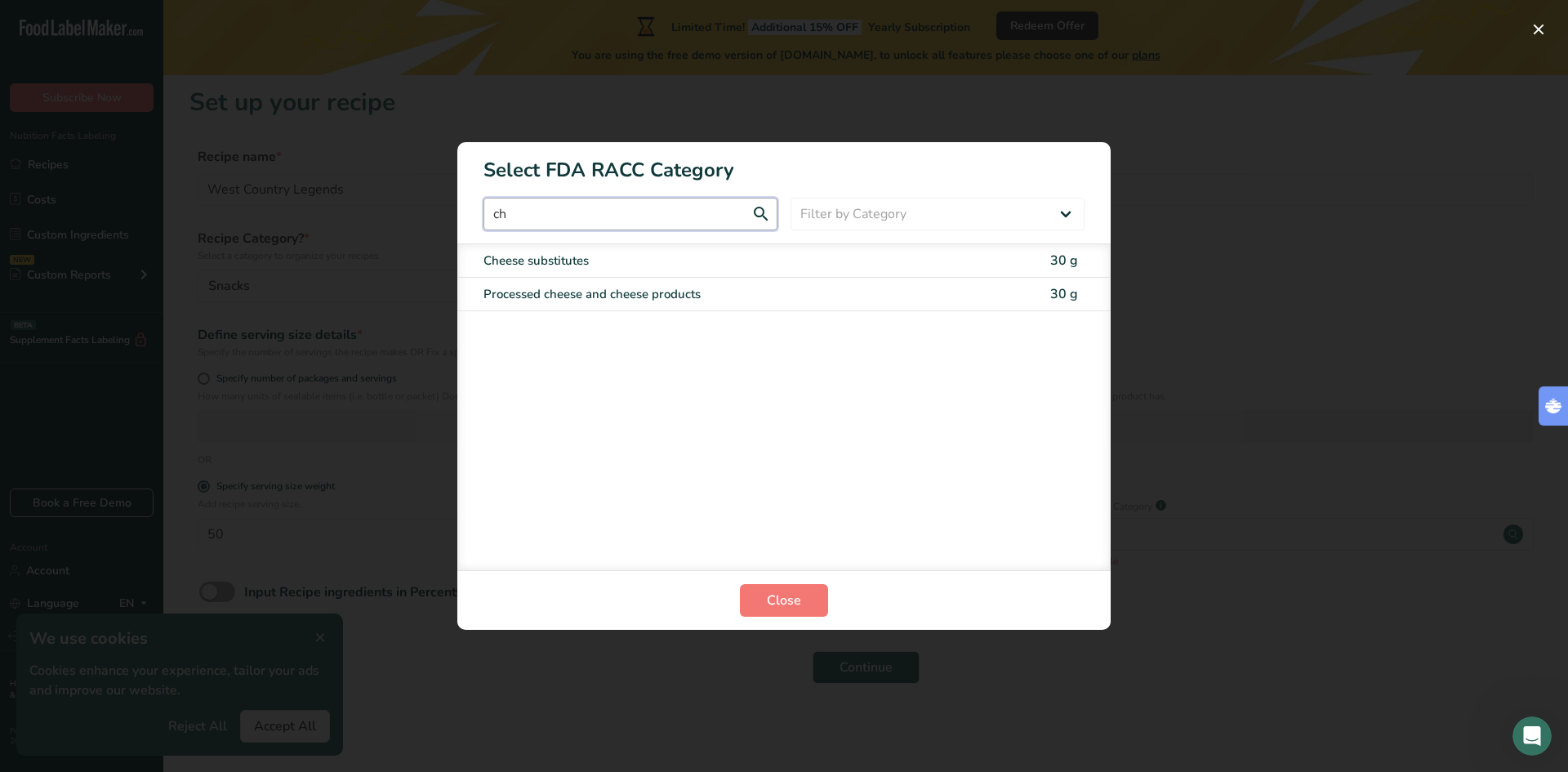
type input "c"
click at [591, 212] on input "cri" at bounding box center [630, 214] width 294 height 33
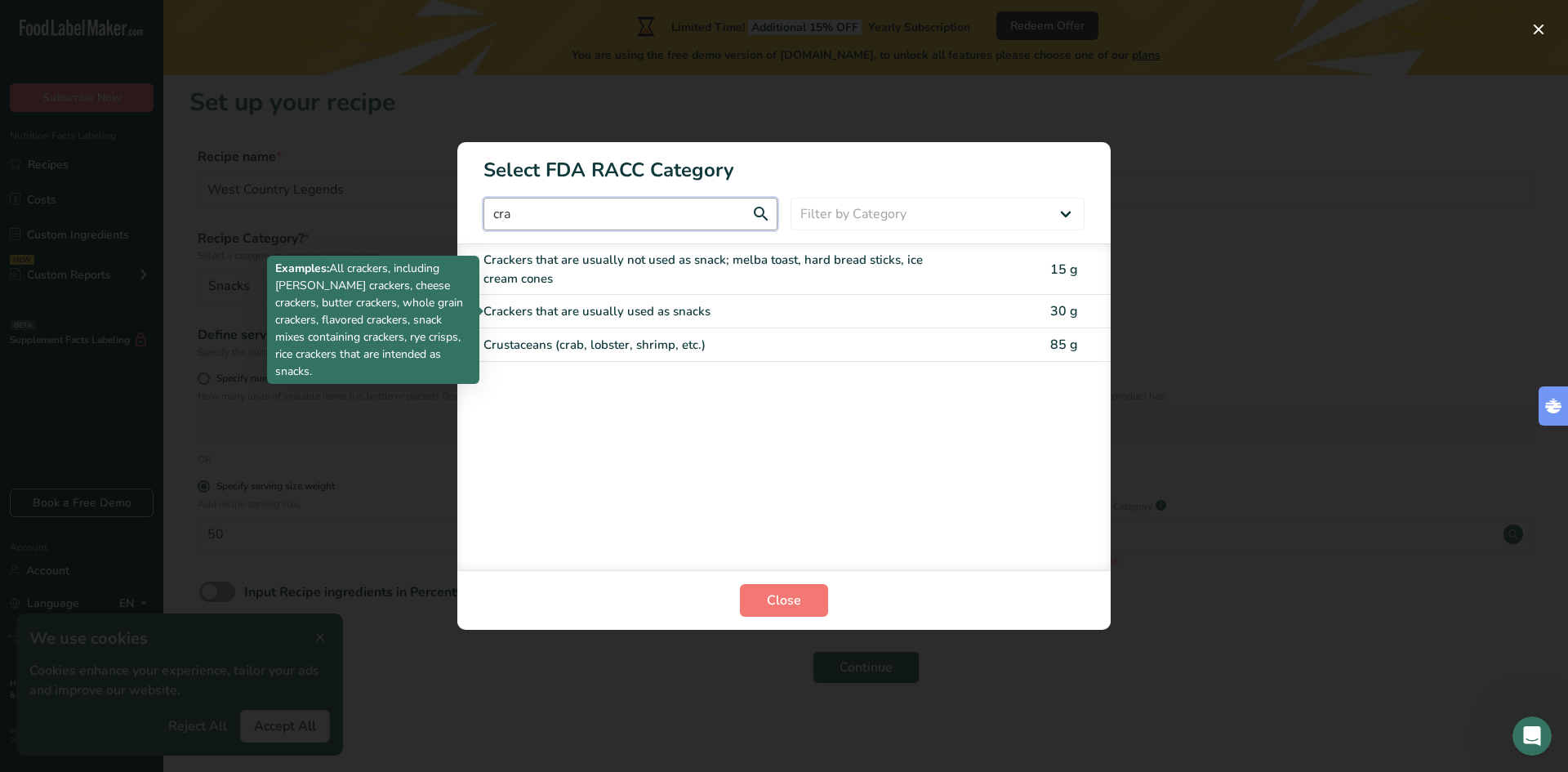
type input "cra"
click at [681, 308] on div "Crackers that are usually used as snacks" at bounding box center [715, 312] width 464 height 19
type input "30"
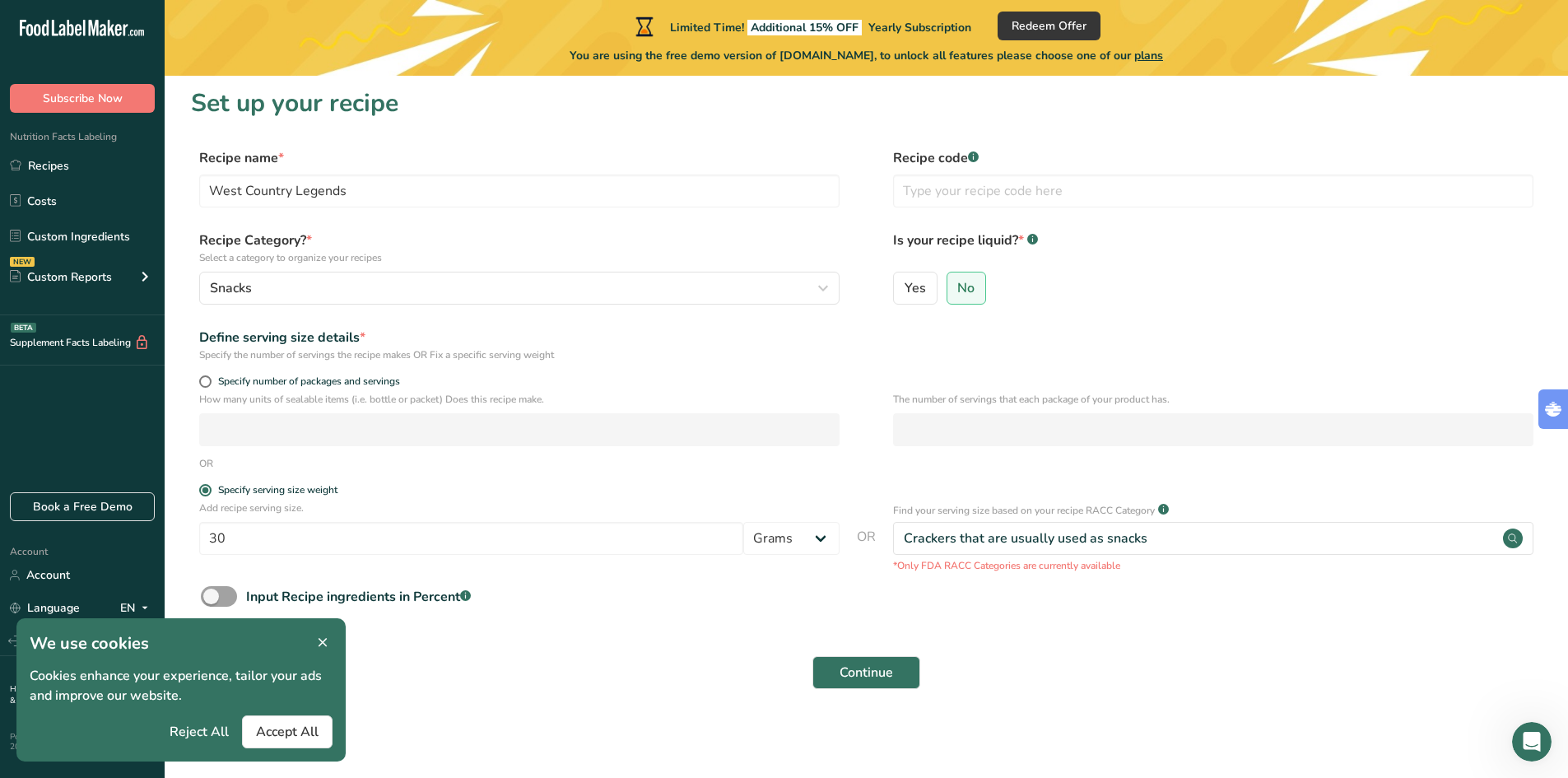
click at [969, 375] on div "Specify number of packages and servings" at bounding box center [866, 383] width 1351 height 16
click at [234, 595] on span at bounding box center [219, 596] width 37 height 20
click at [211, 595] on input "Input Recipe ingredients in Percent .a-a{fill:#347362;}.b-a{fill:#fff;}" at bounding box center [206, 596] width 11 height 11
checkbox input "true"
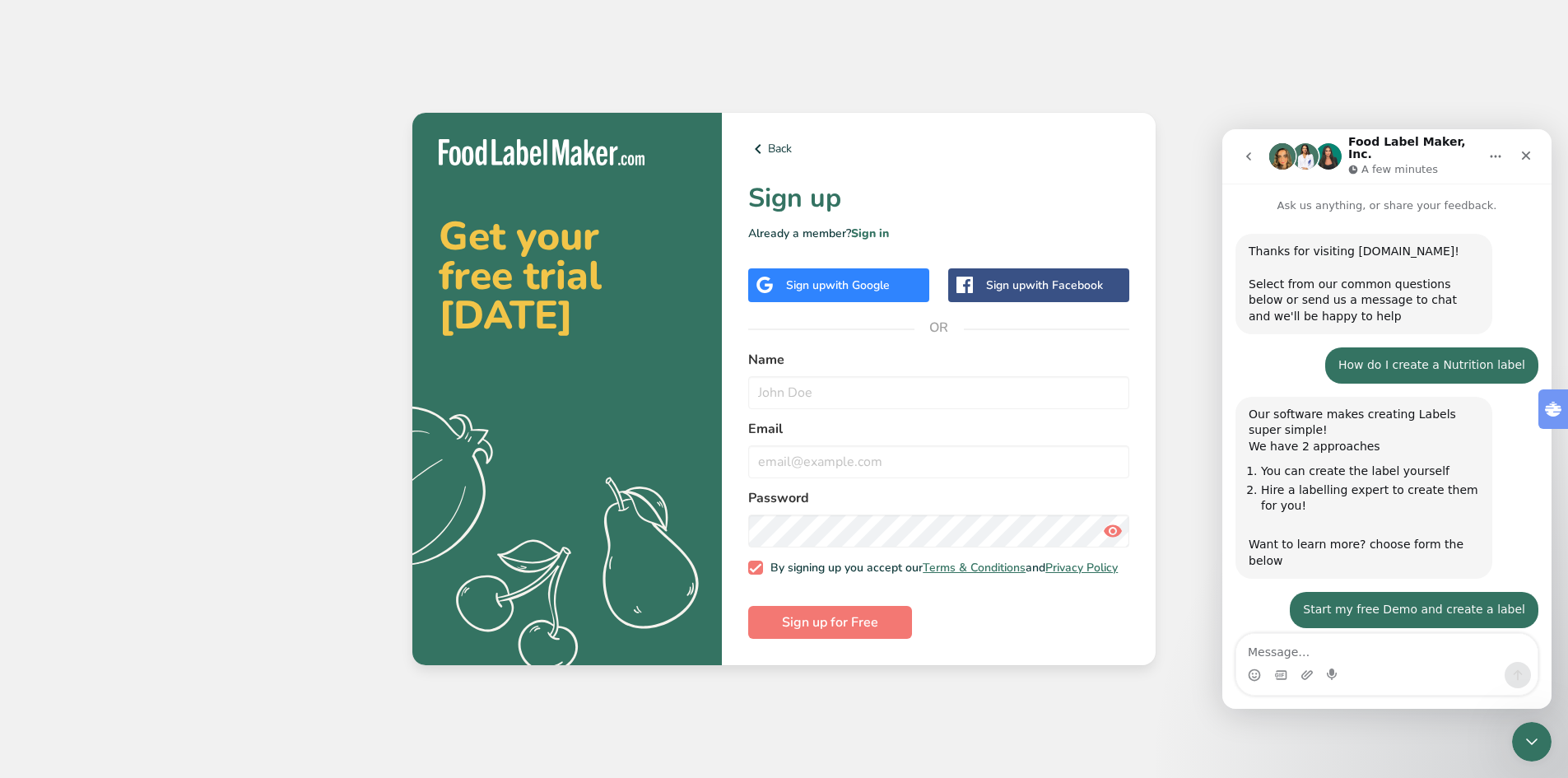
scroll to position [445, 0]
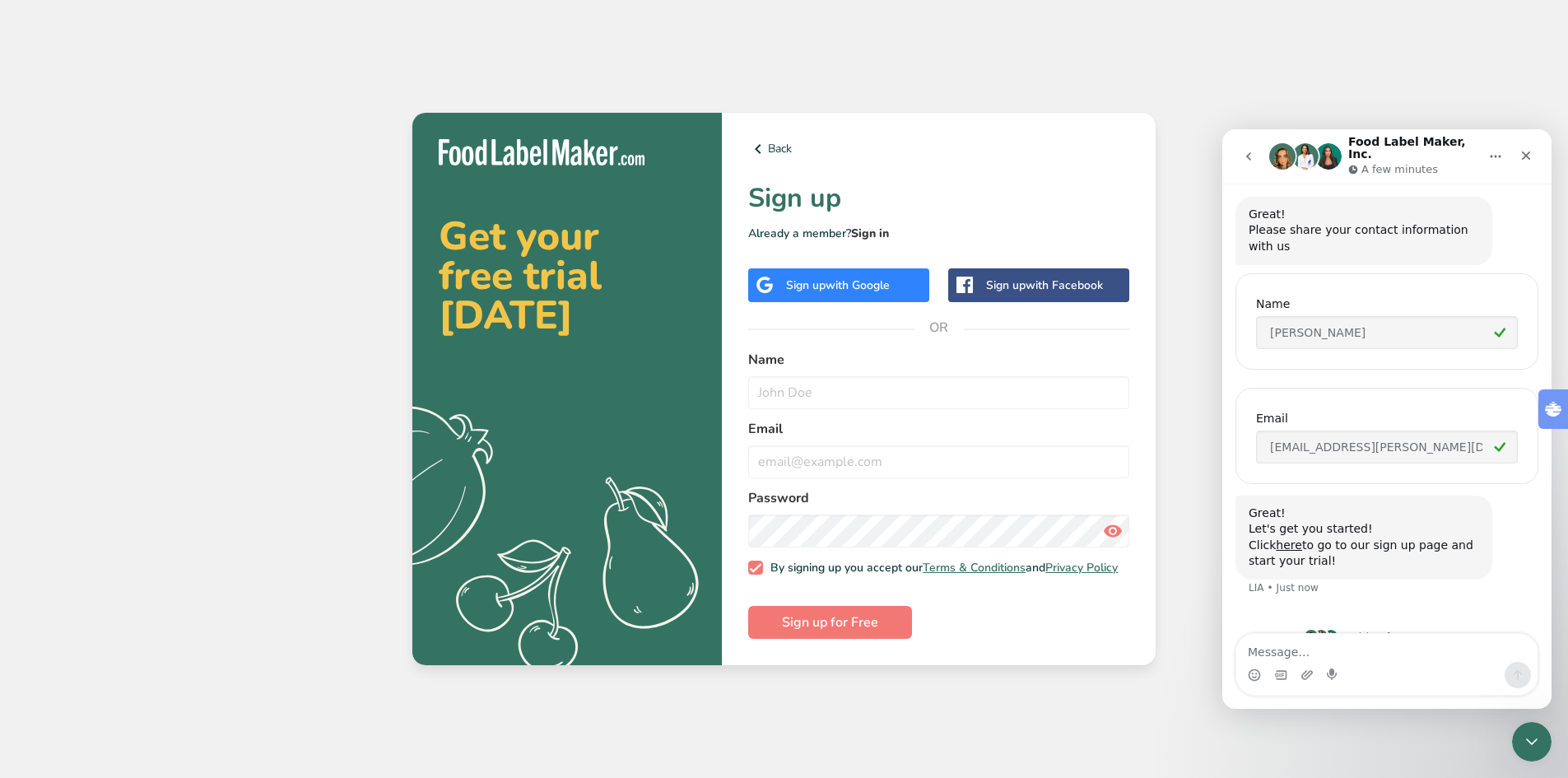
click at [870, 226] on link "Sign in" at bounding box center [869, 234] width 38 height 15
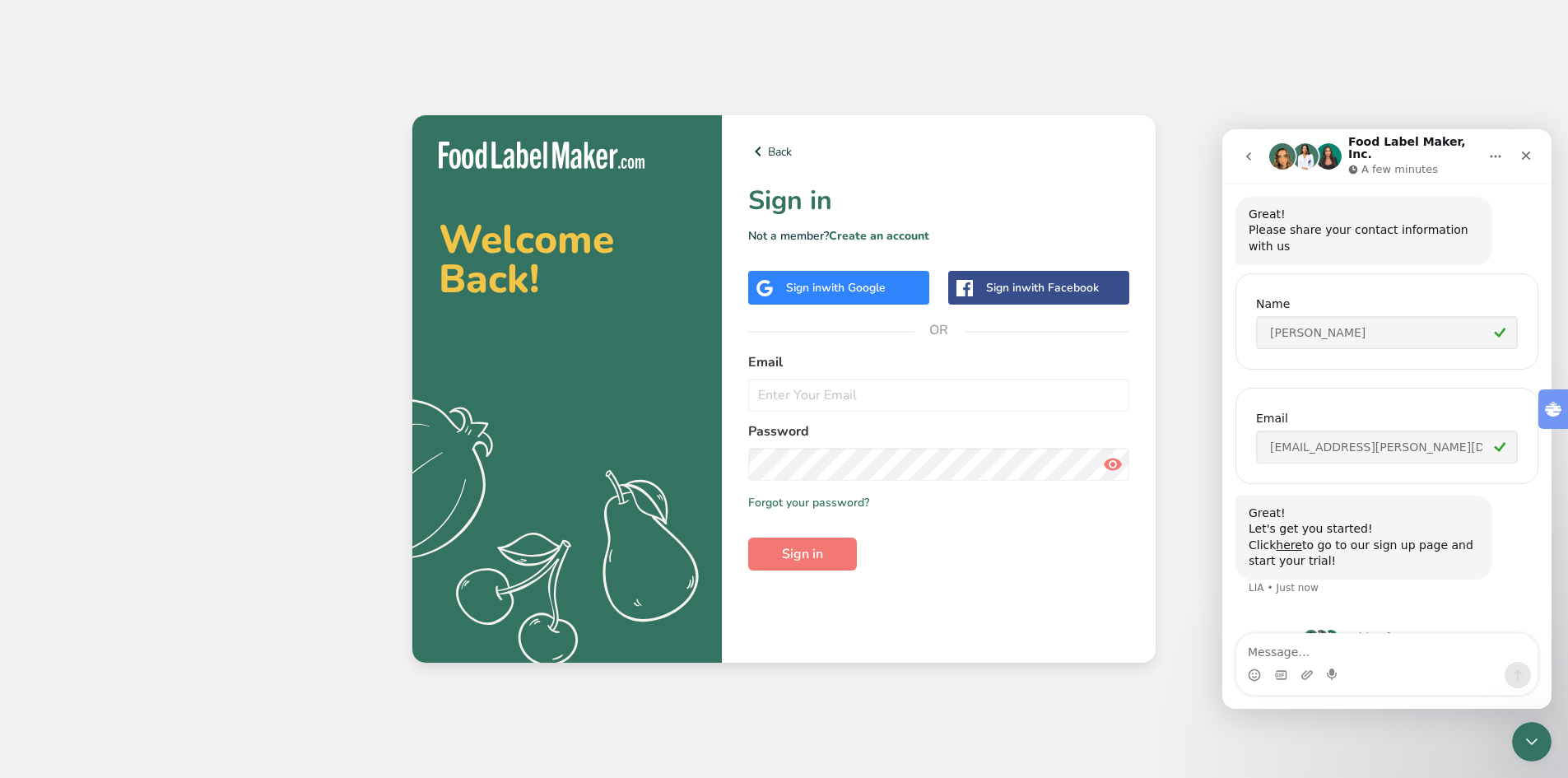
click at [851, 283] on span "with Google" at bounding box center [854, 288] width 65 height 15
click at [868, 283] on span "with Google" at bounding box center [854, 288] width 65 height 15
click at [807, 392] on input "email" at bounding box center [938, 395] width 381 height 33
click at [775, 157] on link "Back" at bounding box center [938, 151] width 381 height 20
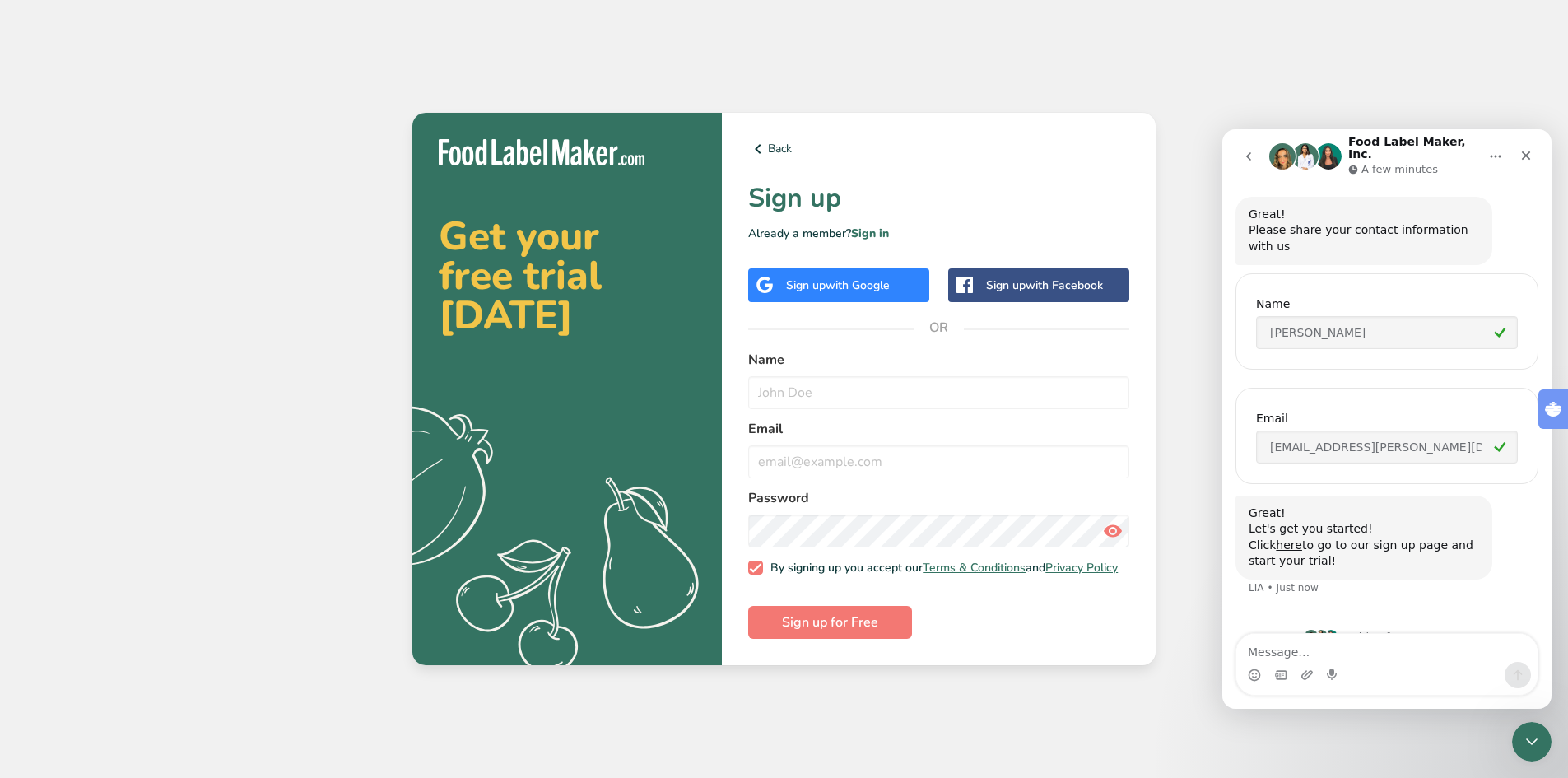
click at [822, 285] on div "Sign up with Google" at bounding box center [838, 285] width 104 height 17
